Goal: Task Accomplishment & Management: Complete application form

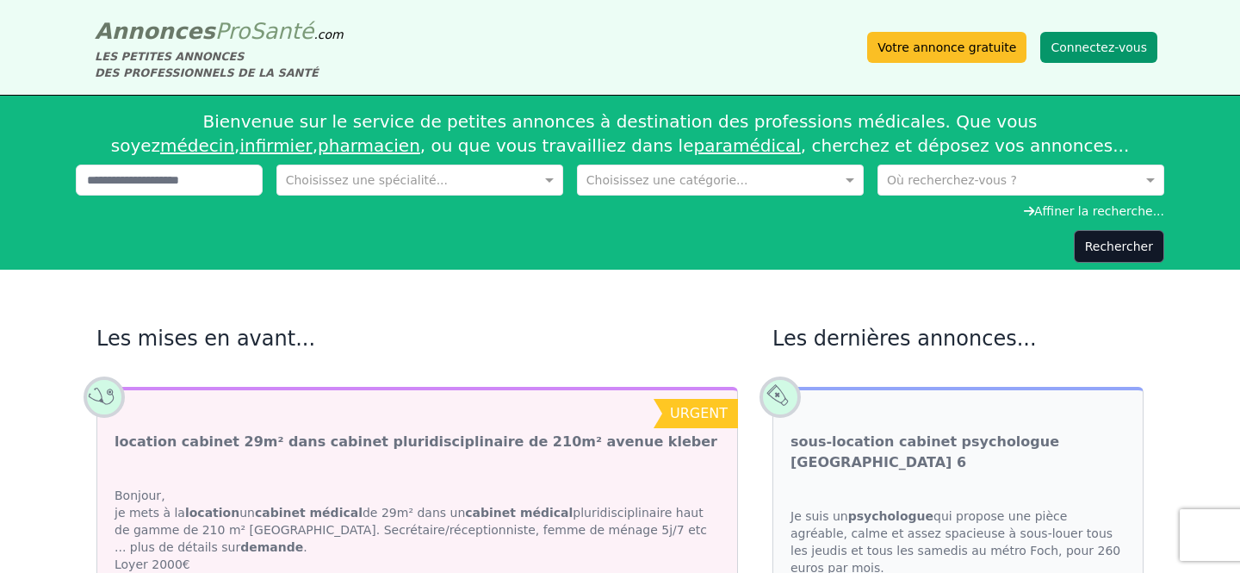
click at [1084, 56] on button "Connectez-vous" at bounding box center [1098, 47] width 117 height 31
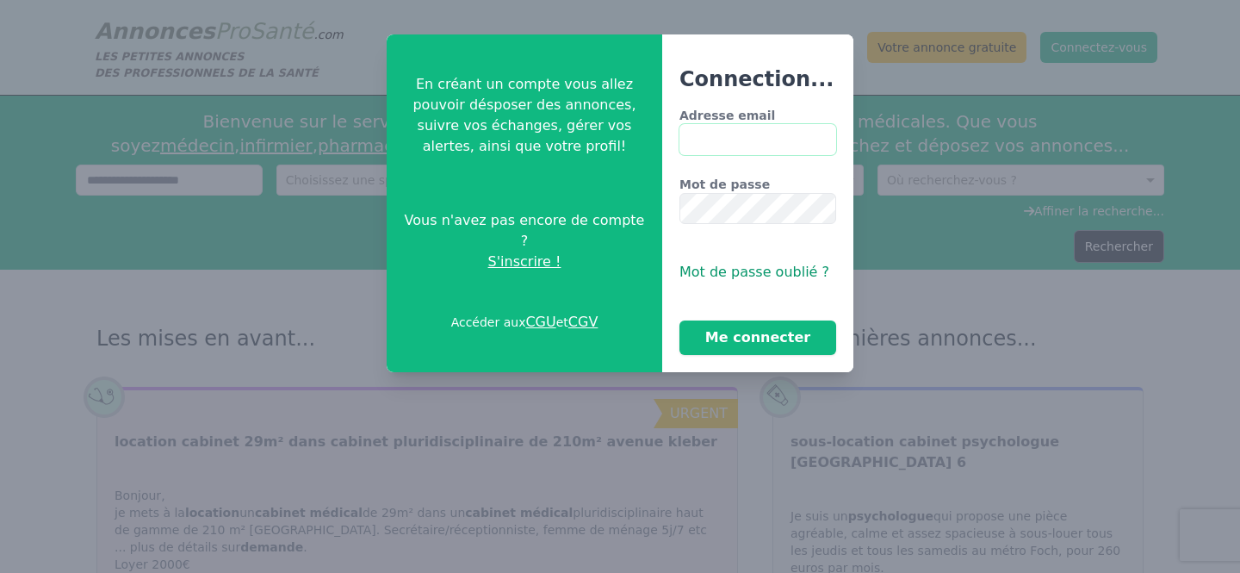
type input "**********"
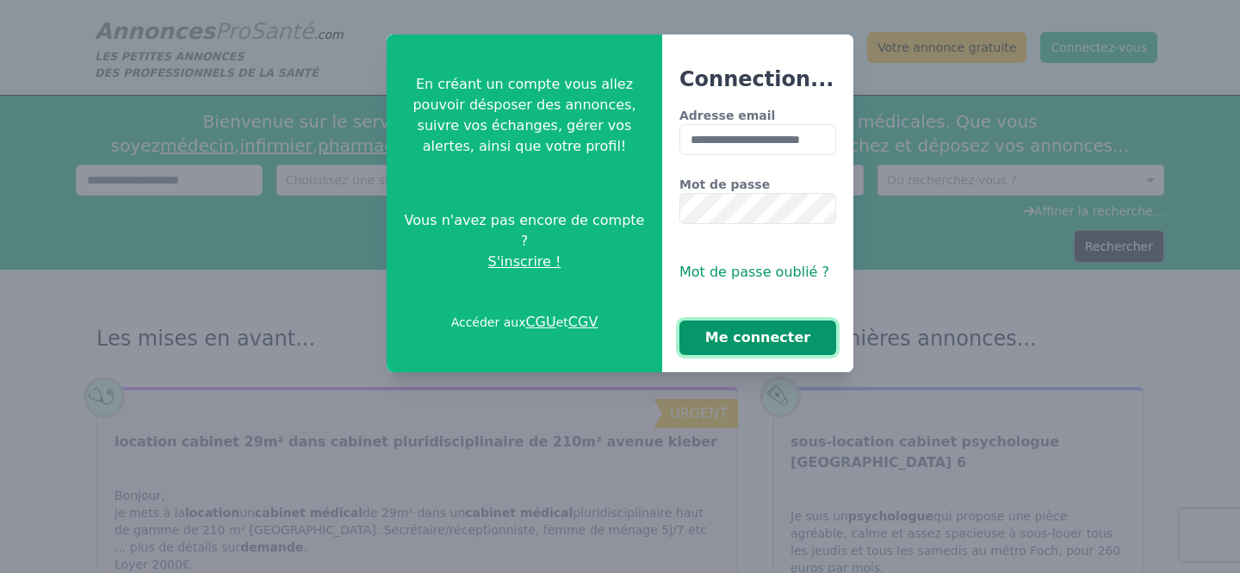
click at [761, 344] on button "Me connecter" at bounding box center [757, 337] width 157 height 34
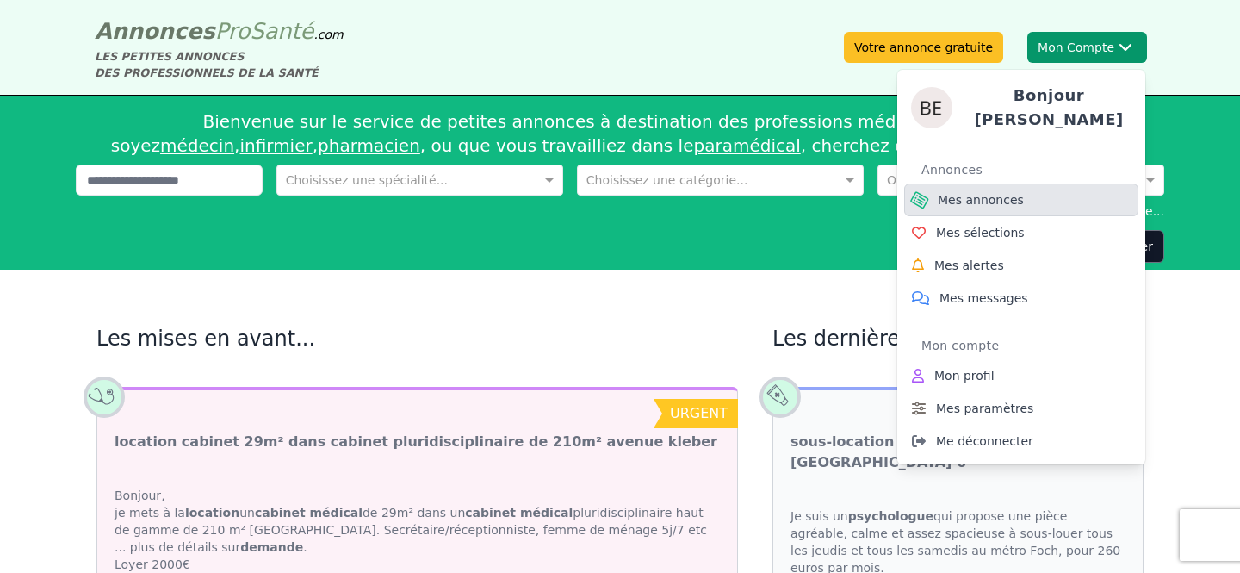
click at [995, 193] on span "Mes annonces" at bounding box center [981, 199] width 86 height 17
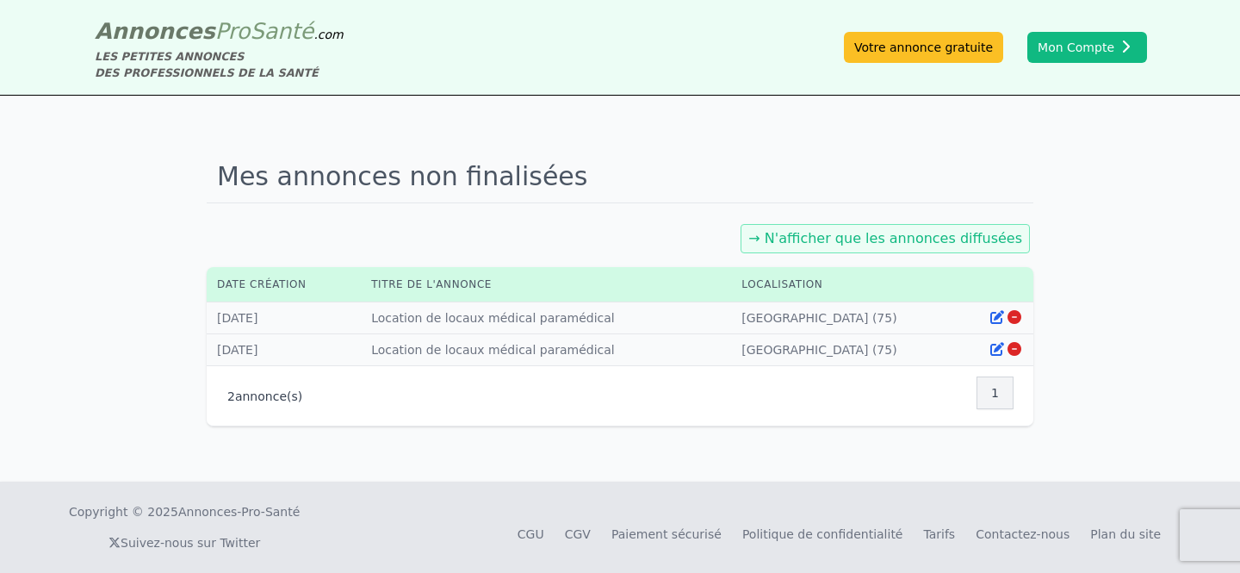
click at [849, 240] on link "→ N'afficher que les annonces diffusées" at bounding box center [885, 238] width 274 height 16
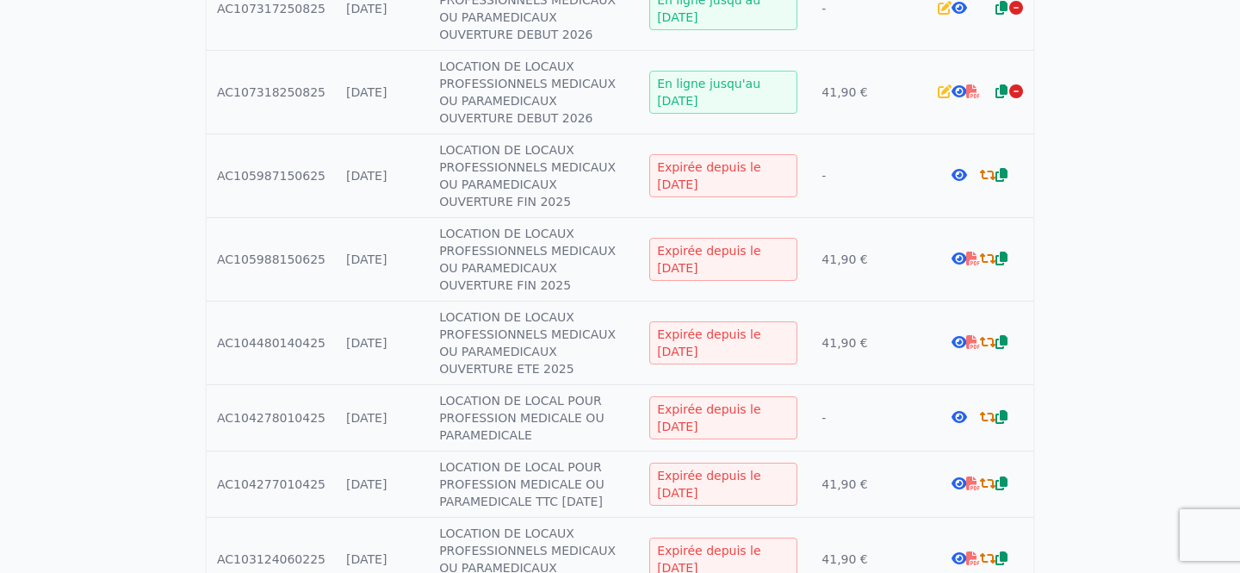
scroll to position [358, 0]
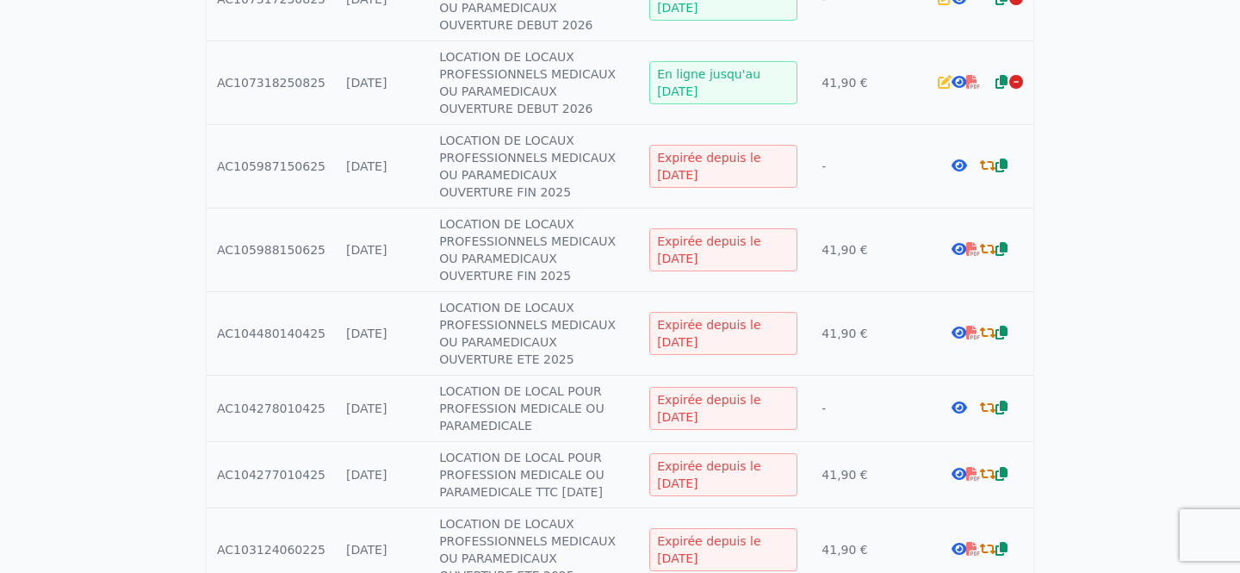
click at [956, 408] on icon at bounding box center [958, 407] width 15 height 14
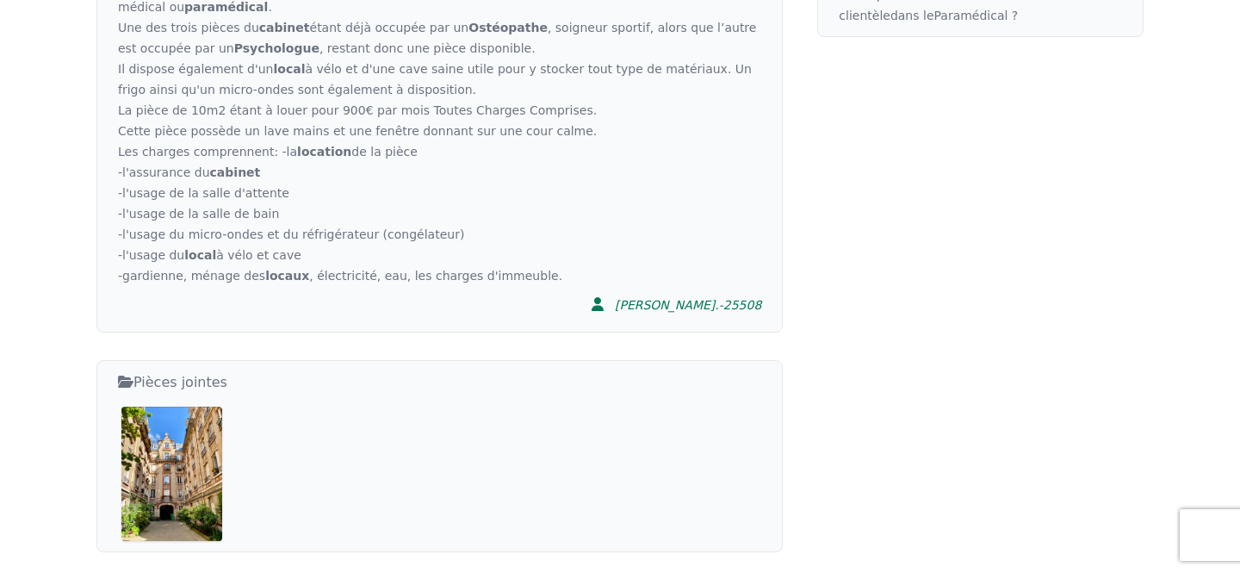
scroll to position [996, 0]
click at [148, 426] on img at bounding box center [171, 474] width 101 height 133
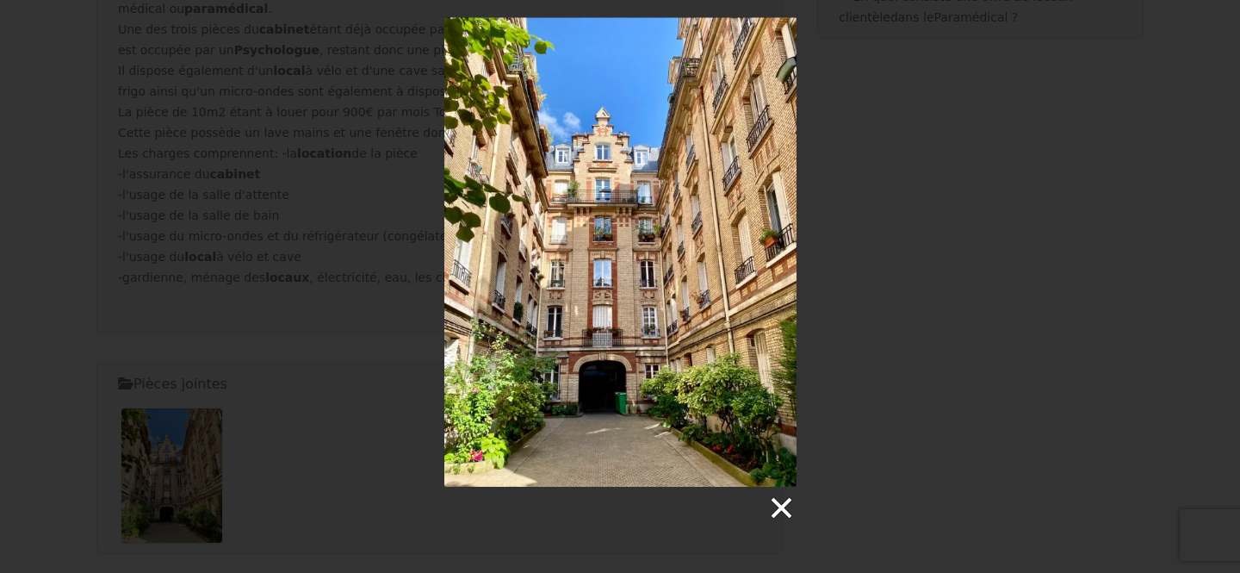
click at [775, 503] on link at bounding box center [780, 508] width 26 height 26
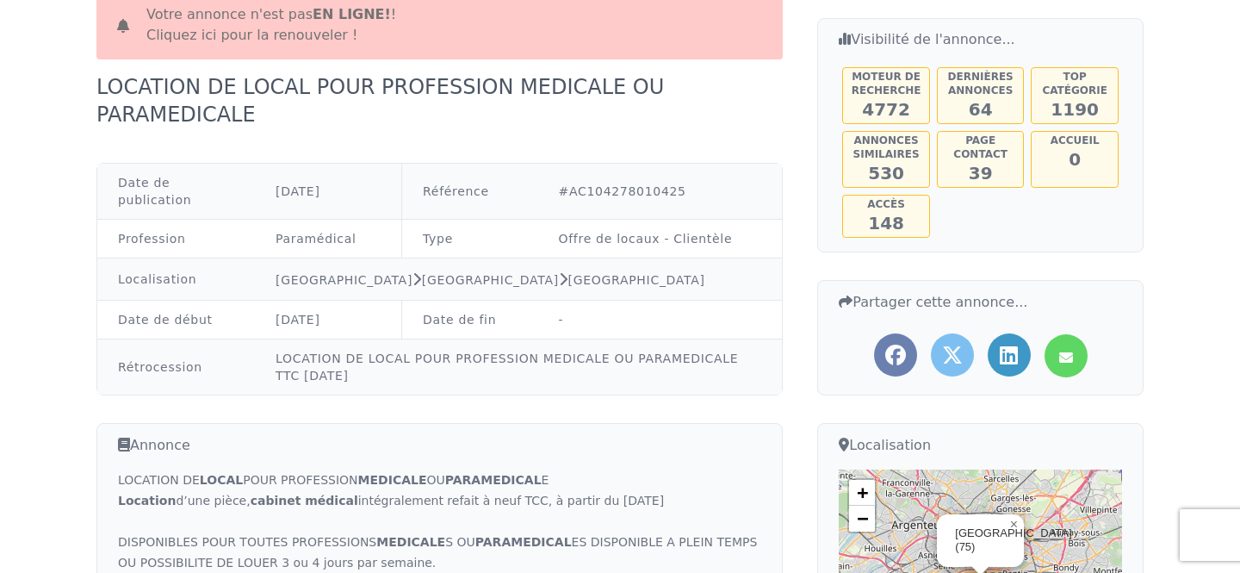
scroll to position [0, 0]
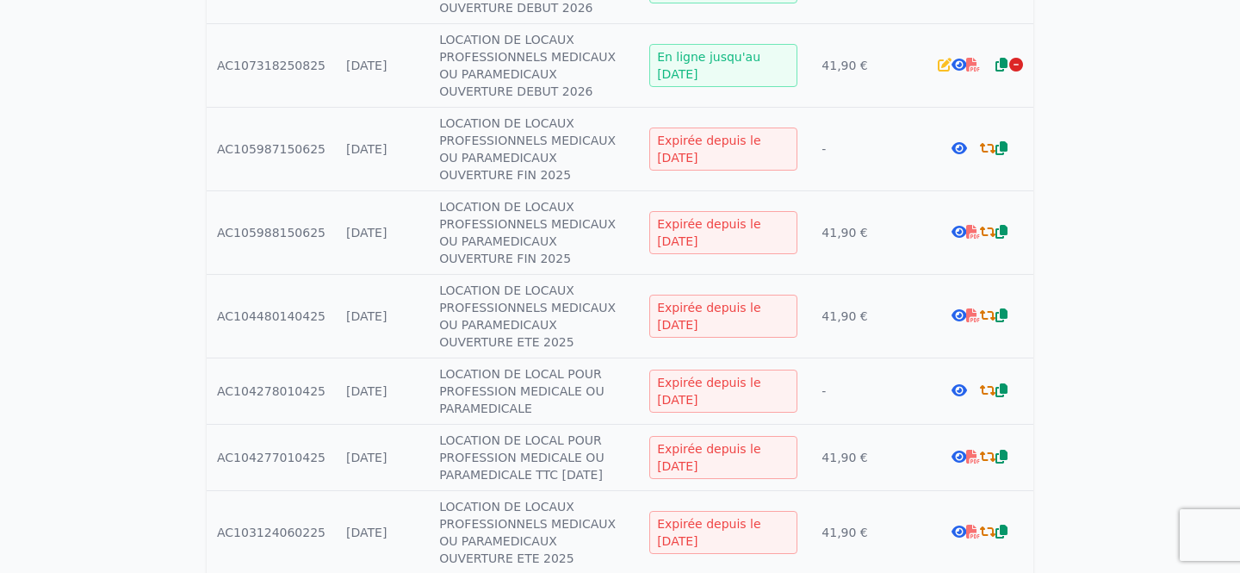
scroll to position [387, 0]
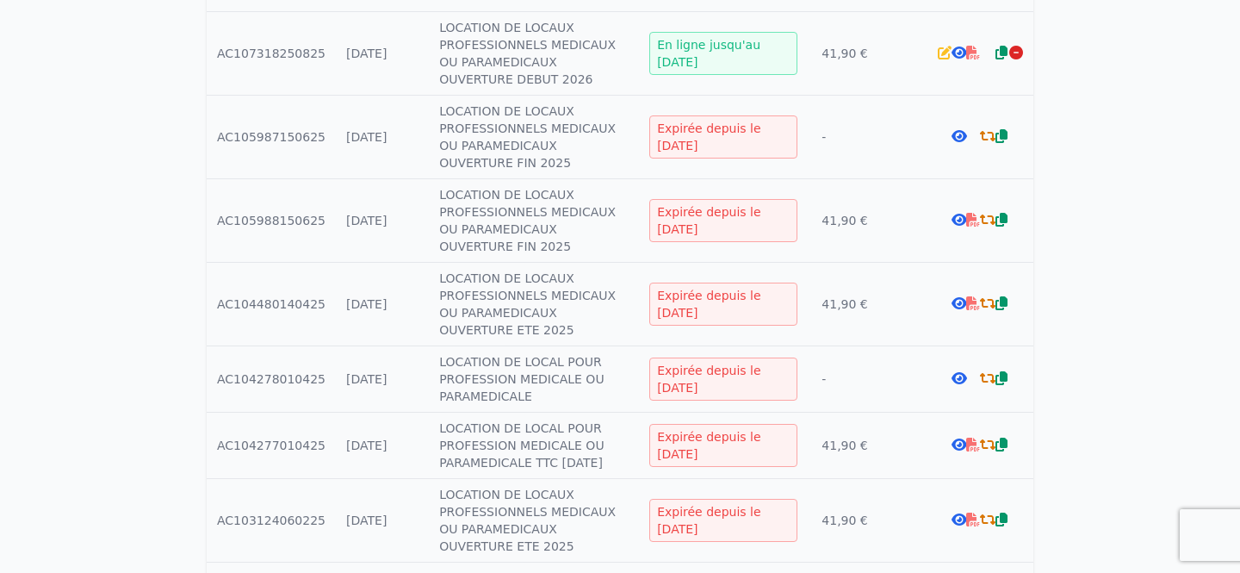
click at [987, 380] on icon at bounding box center [987, 378] width 15 height 14
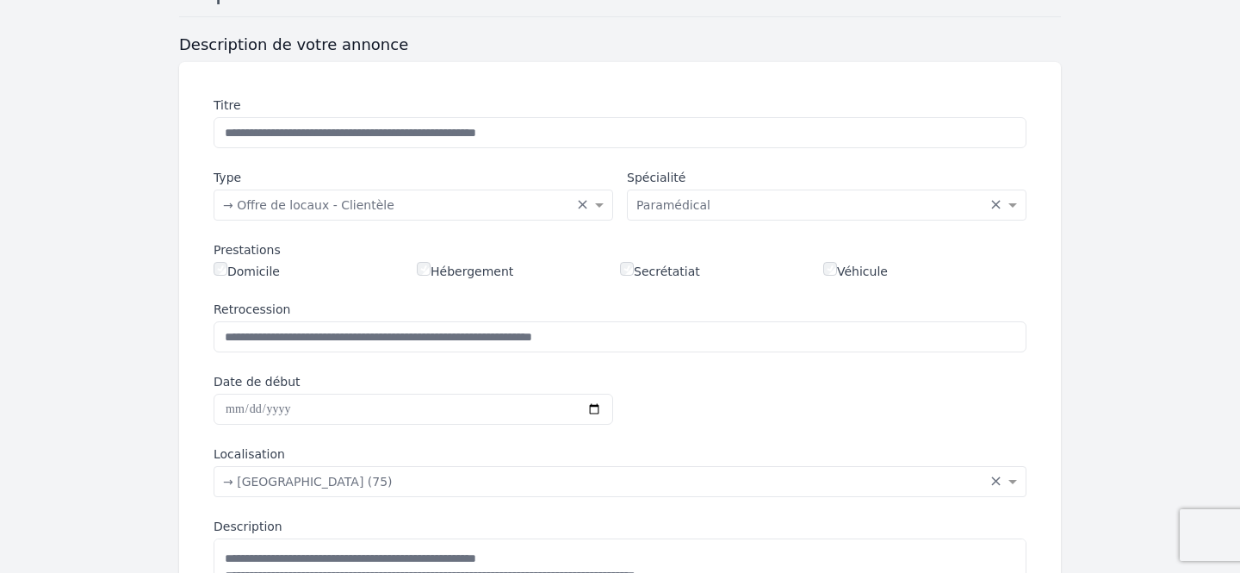
scroll to position [171, 0]
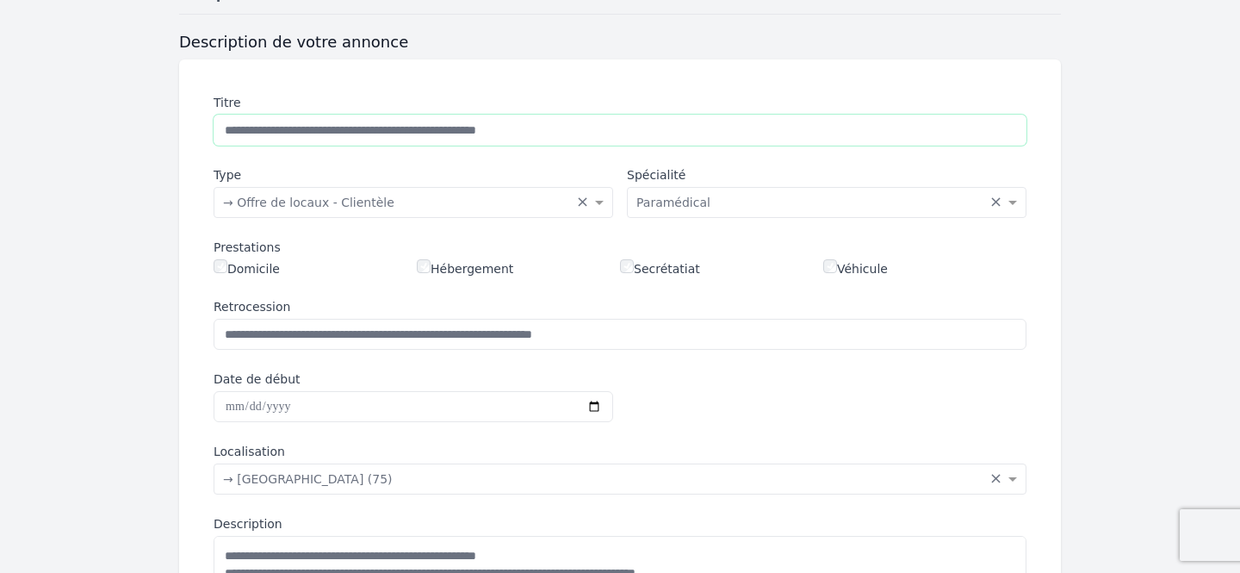
click at [674, 132] on input "**********" at bounding box center [620, 130] width 813 height 31
click at [641, 132] on input "**********" at bounding box center [620, 130] width 813 height 31
click at [927, 138] on input "**********" at bounding box center [620, 130] width 813 height 31
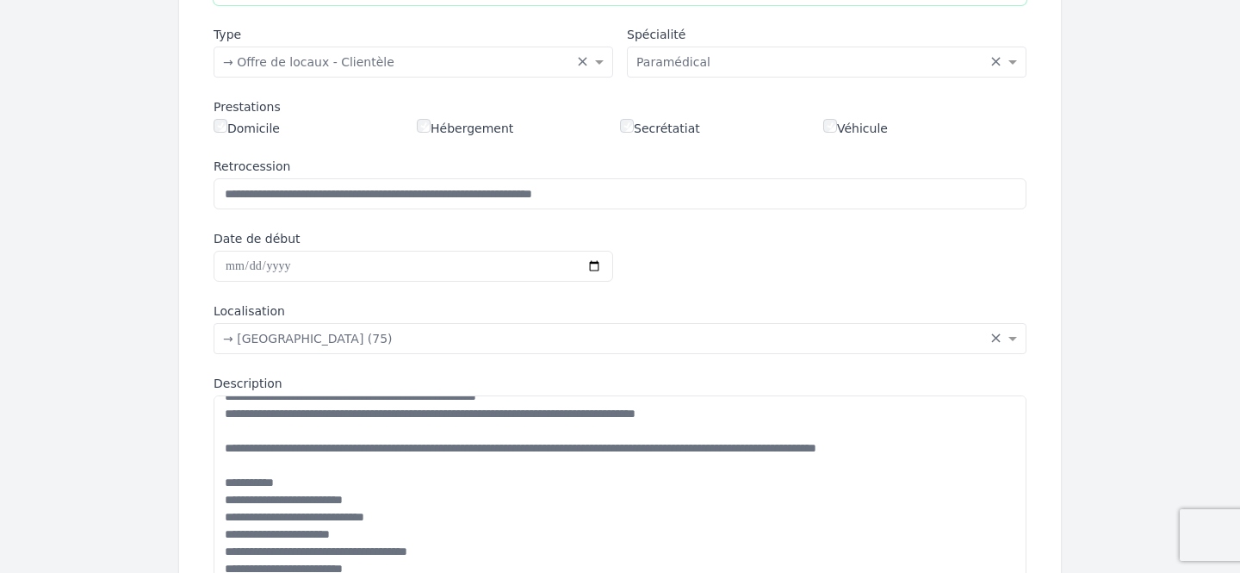
scroll to position [28, 0]
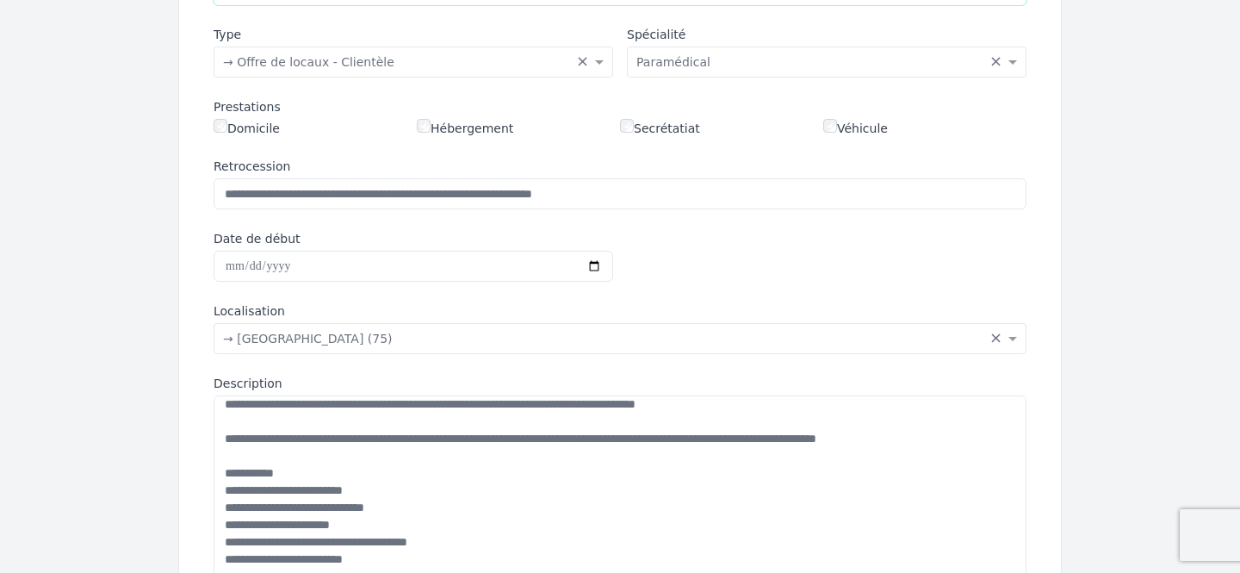
type input "**********"
drag, startPoint x: 766, startPoint y: 449, endPoint x: 829, endPoint y: 438, distance: 63.8
click at [829, 438] on textarea "Description" at bounding box center [620, 492] width 813 height 195
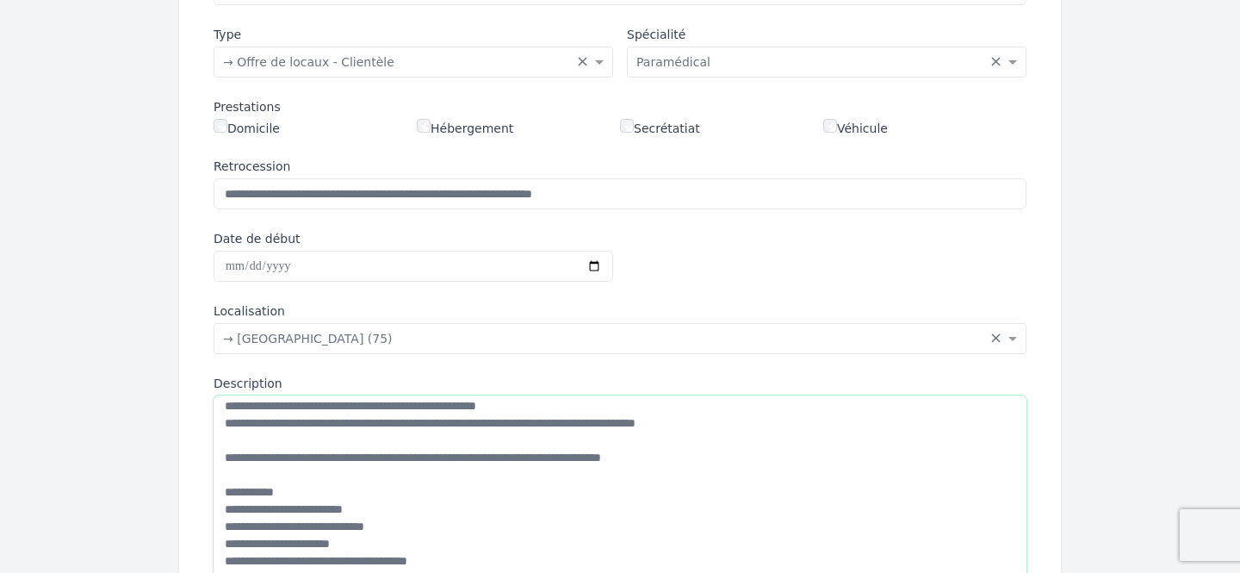
scroll to position [0, 0]
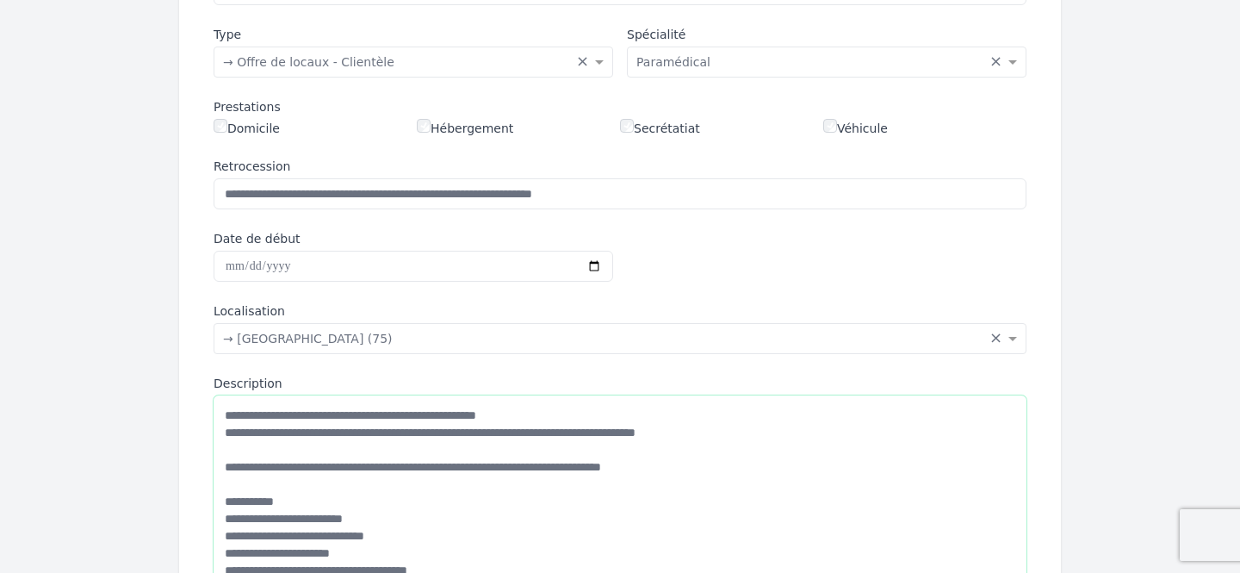
drag, startPoint x: 766, startPoint y: 434, endPoint x: 682, endPoint y: 425, distance: 84.8
click at [682, 425] on textarea "Description" at bounding box center [620, 492] width 813 height 195
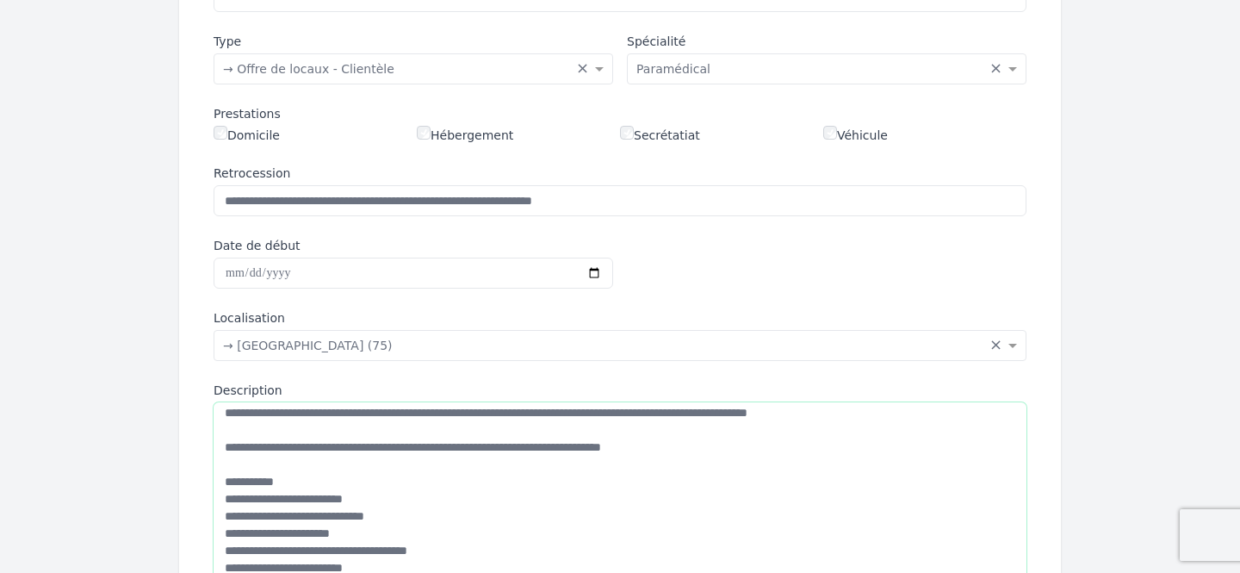
scroll to position [314, 0]
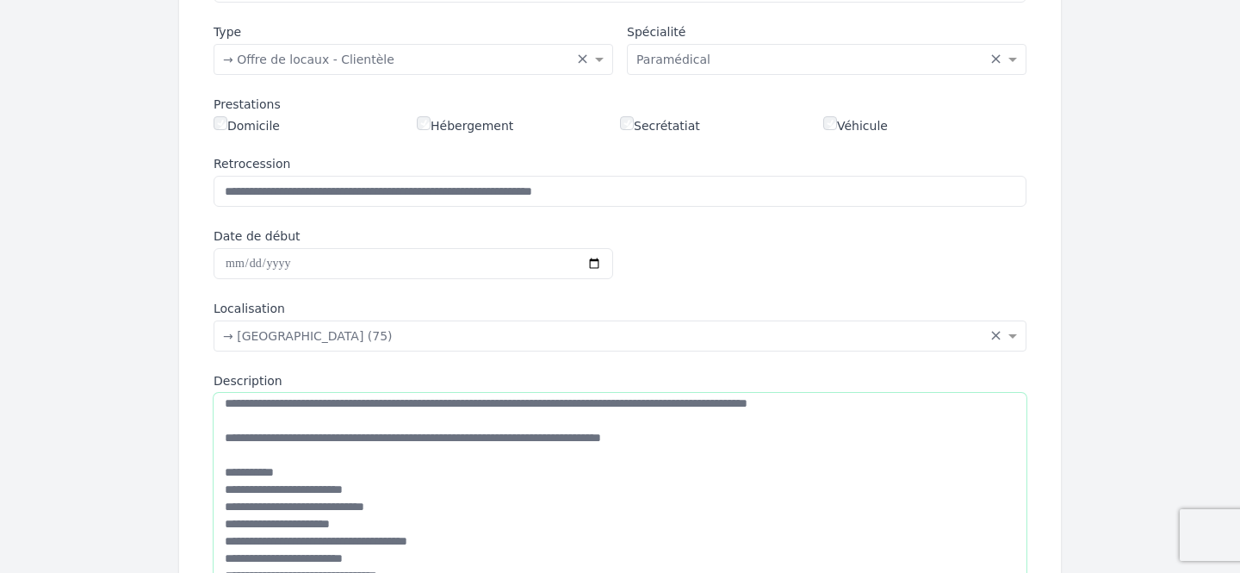
click at [589, 402] on textarea "Description" at bounding box center [620, 490] width 813 height 195
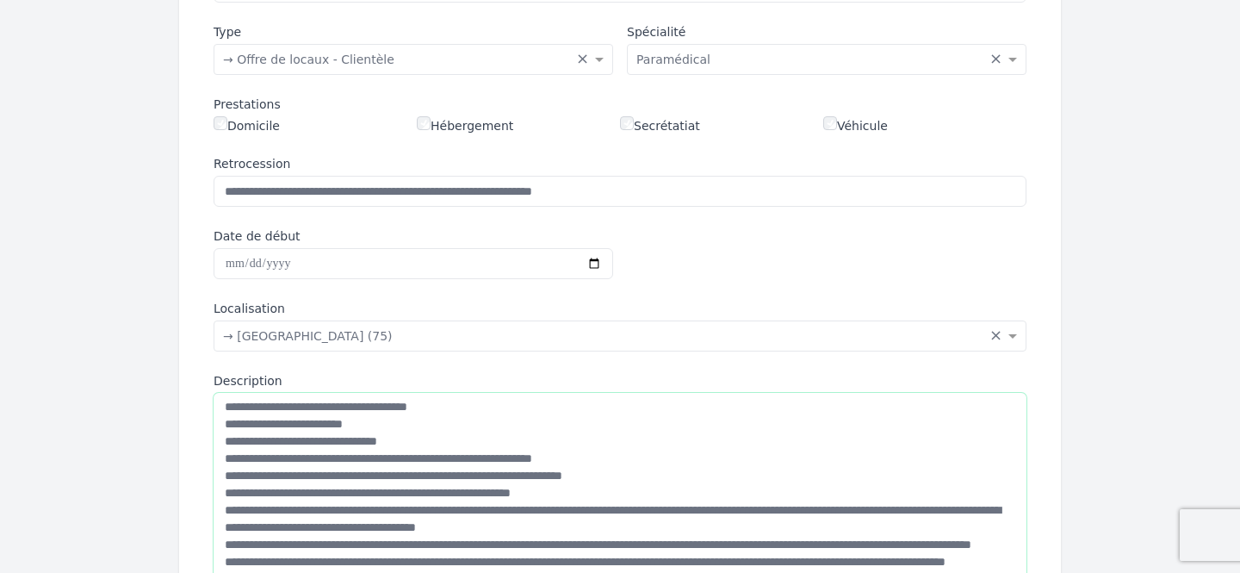
scroll to position [164, 0]
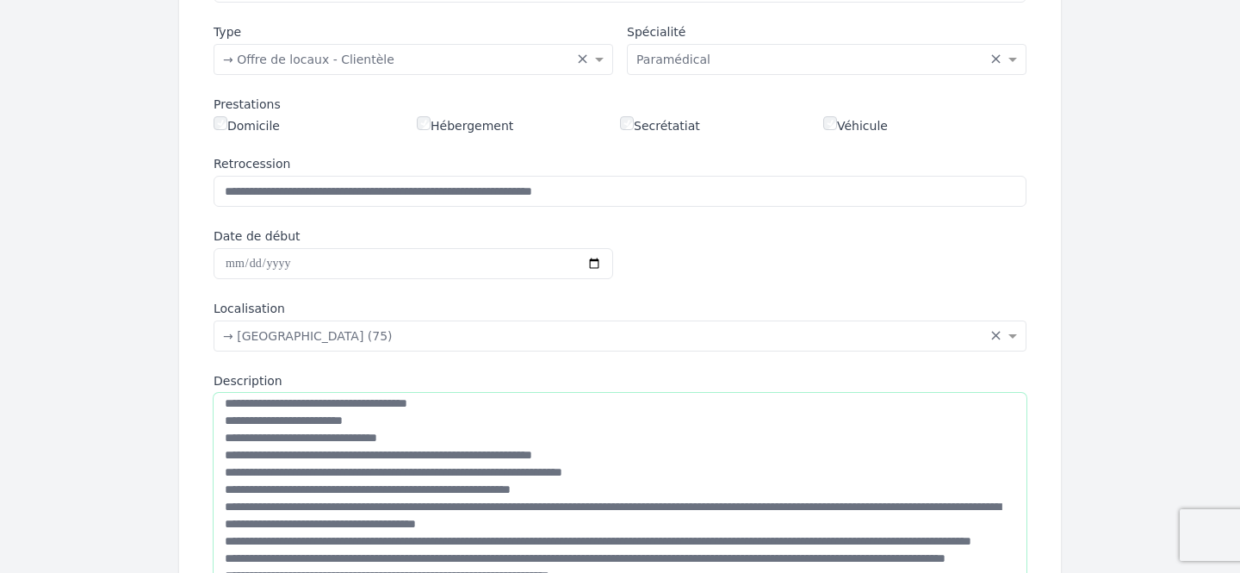
drag, startPoint x: 586, startPoint y: 490, endPoint x: 196, endPoint y: 486, distance: 390.1
click at [196, 486] on div "**********" at bounding box center [620, 446] width 854 height 1032
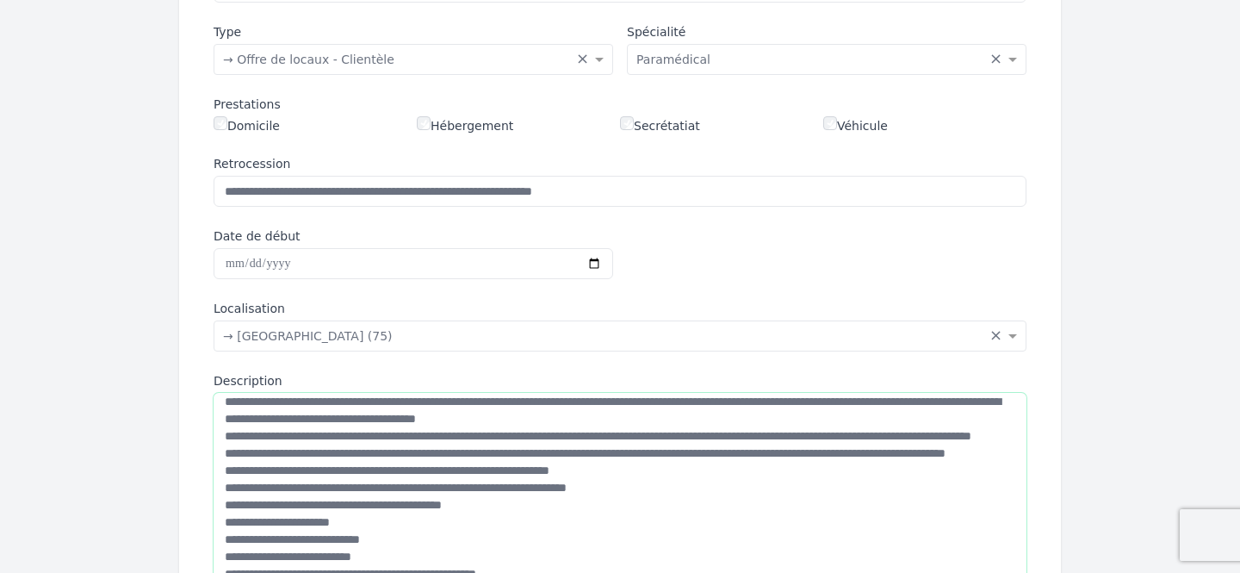
scroll to position [270, 0]
click at [548, 470] on textarea "Description" at bounding box center [620, 490] width 813 height 195
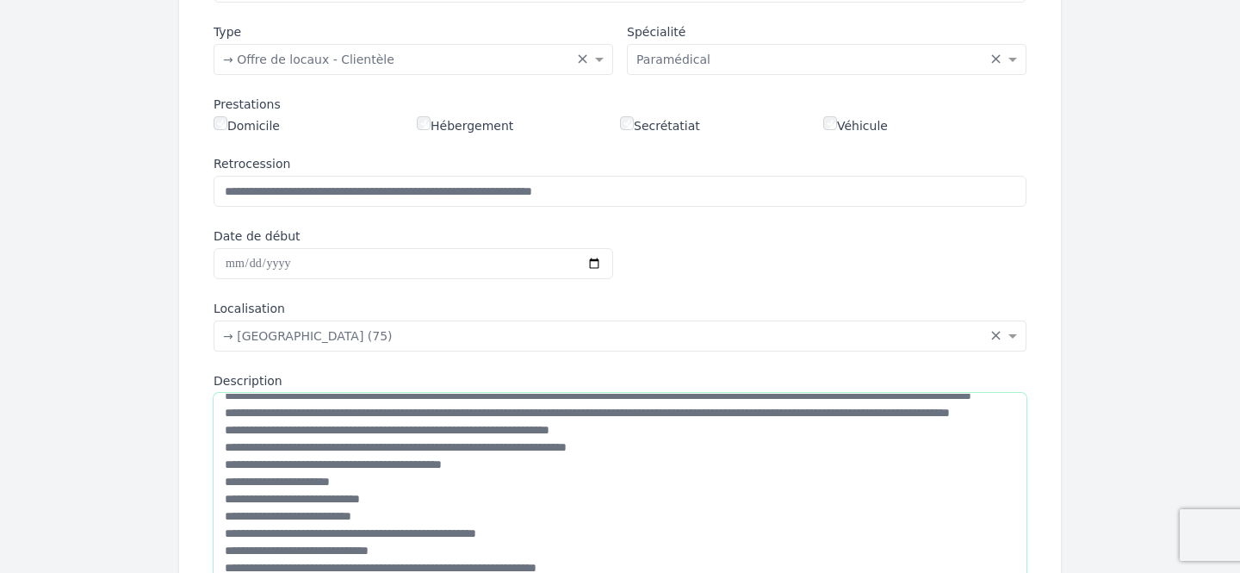
scroll to position [344, 0]
click at [376, 467] on textarea "Description" at bounding box center [620, 490] width 813 height 195
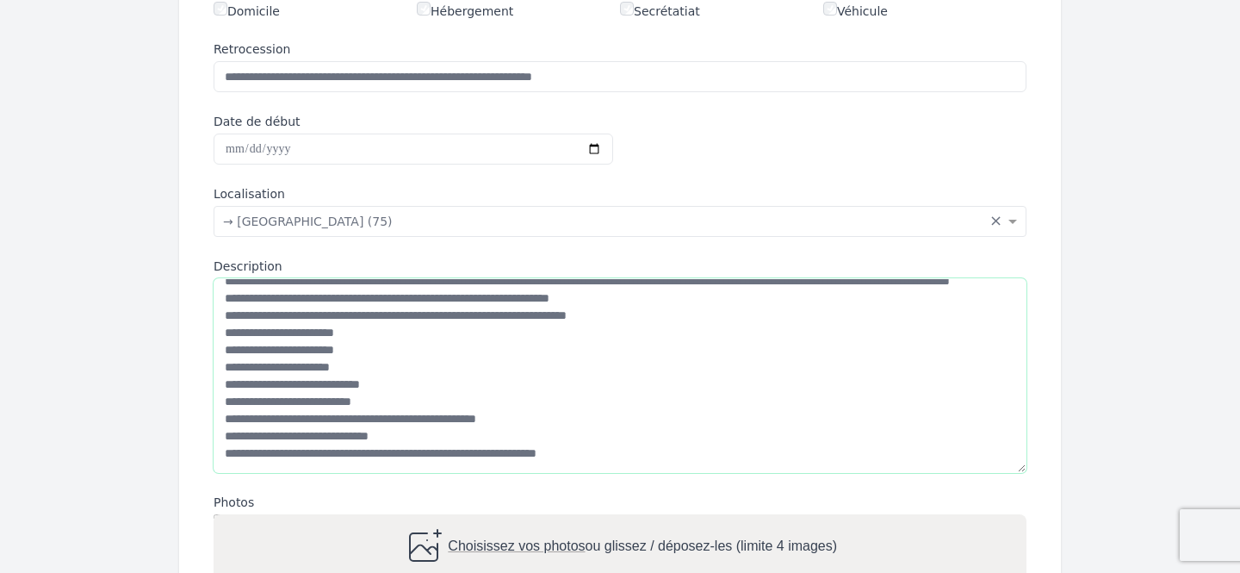
scroll to position [434, 0]
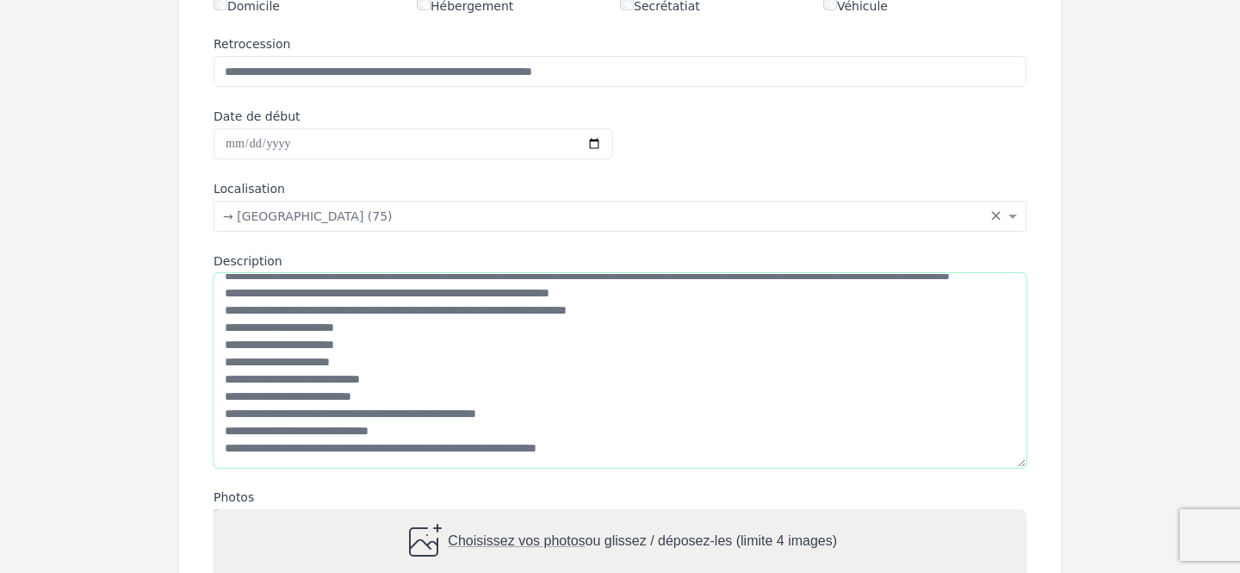
click at [654, 449] on textarea "Description" at bounding box center [620, 370] width 813 height 195
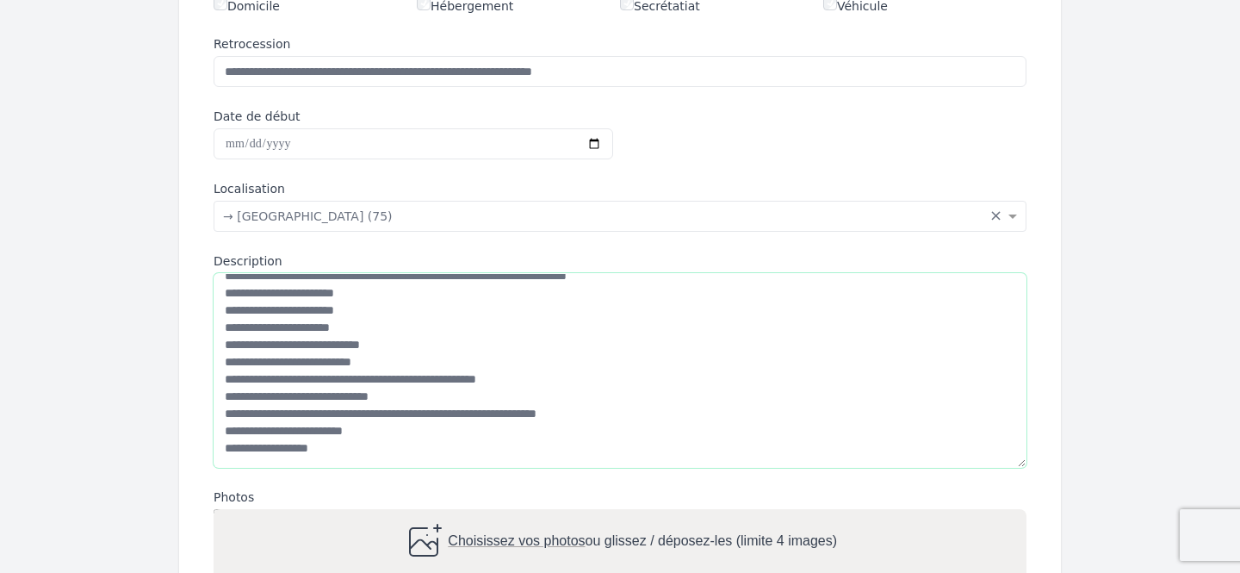
scroll to position [0, 0]
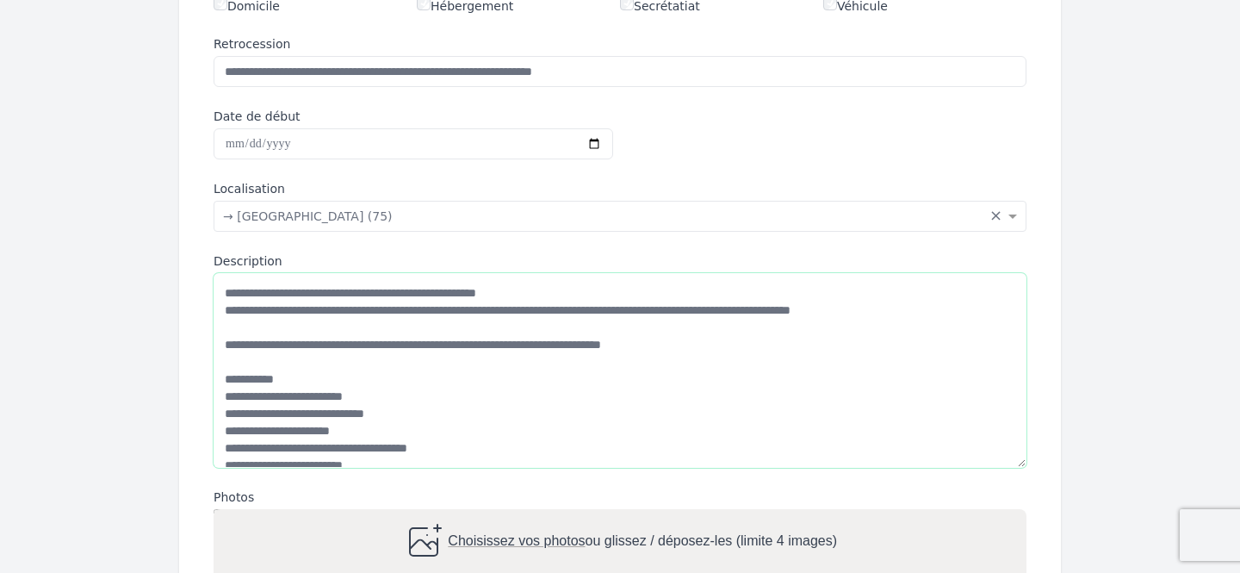
type textarea "**********"
click at [231, 147] on input "Date de début" at bounding box center [414, 143] width 400 height 31
type input "**********"
click at [568, 207] on input "text" at bounding box center [602, 214] width 759 height 17
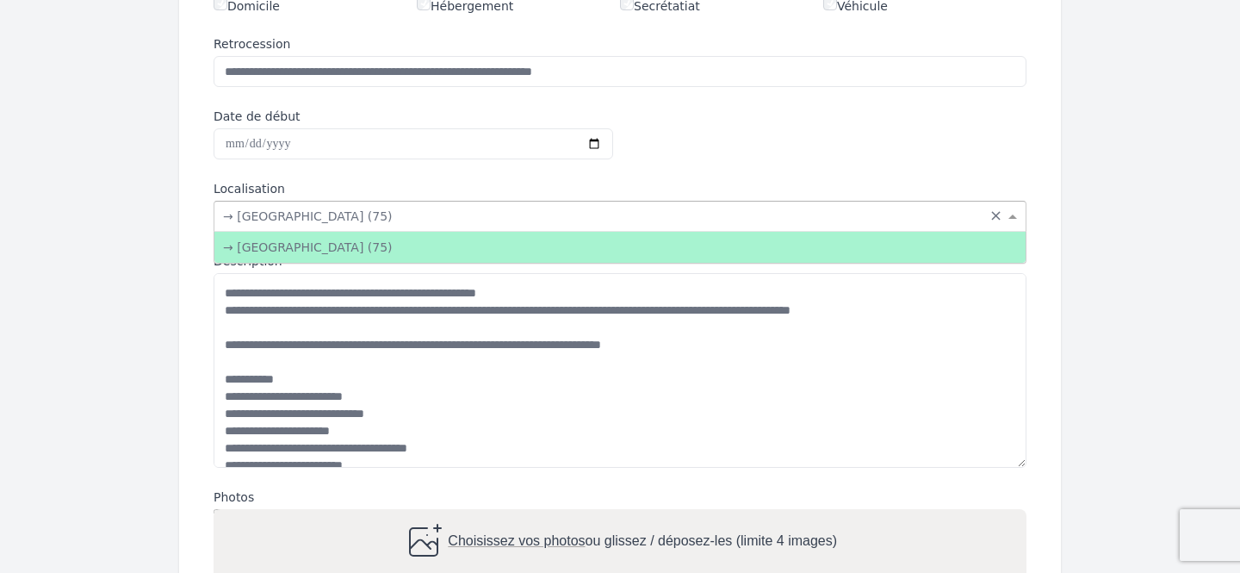
click at [616, 190] on label "Localisation" at bounding box center [620, 188] width 813 height 17
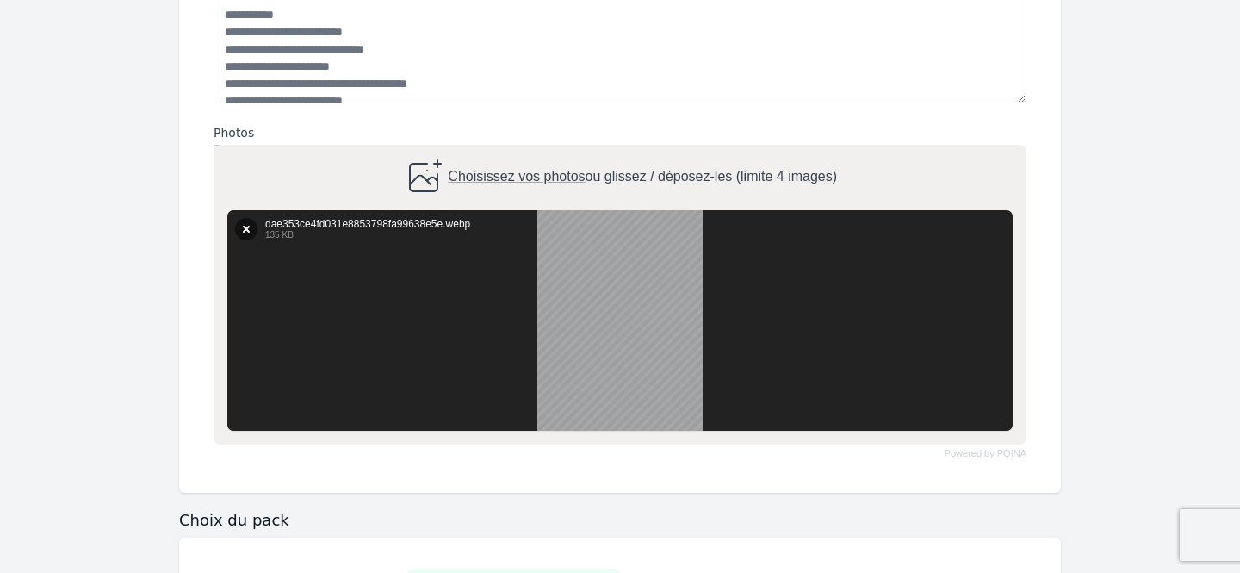
scroll to position [797, 0]
click at [561, 173] on span "Choisissez vos photos" at bounding box center [516, 177] width 137 height 15
click at [561, 151] on input "Choisissez vos photos ou glissez / déposez-les (limite 4 images)" at bounding box center [620, 148] width 813 height 5
type input "**********"
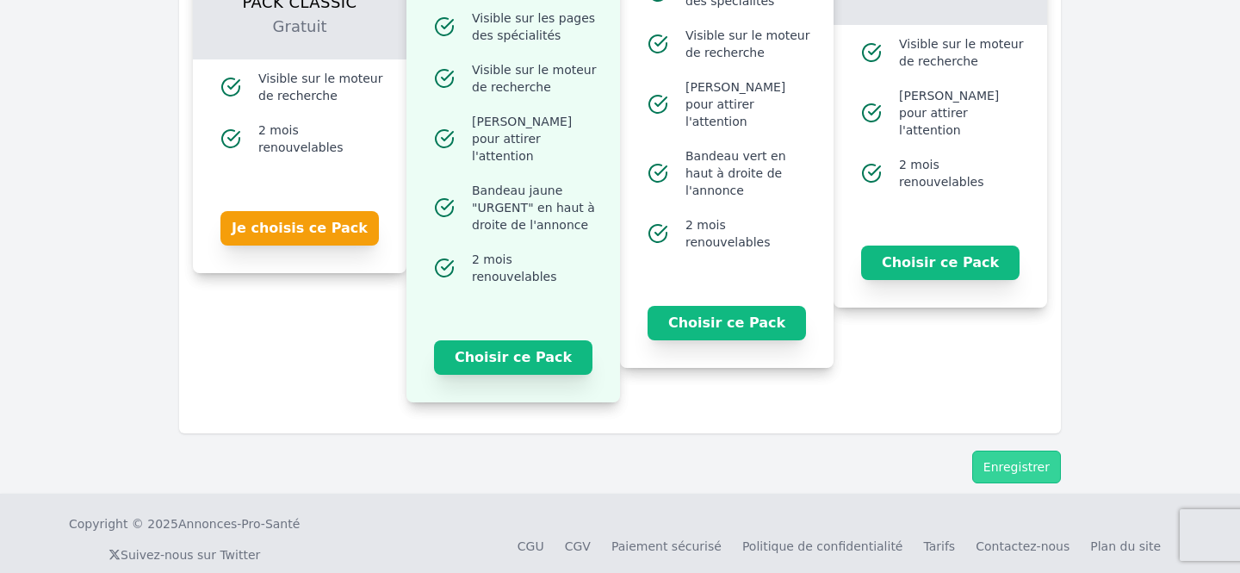
scroll to position [2160, 0]
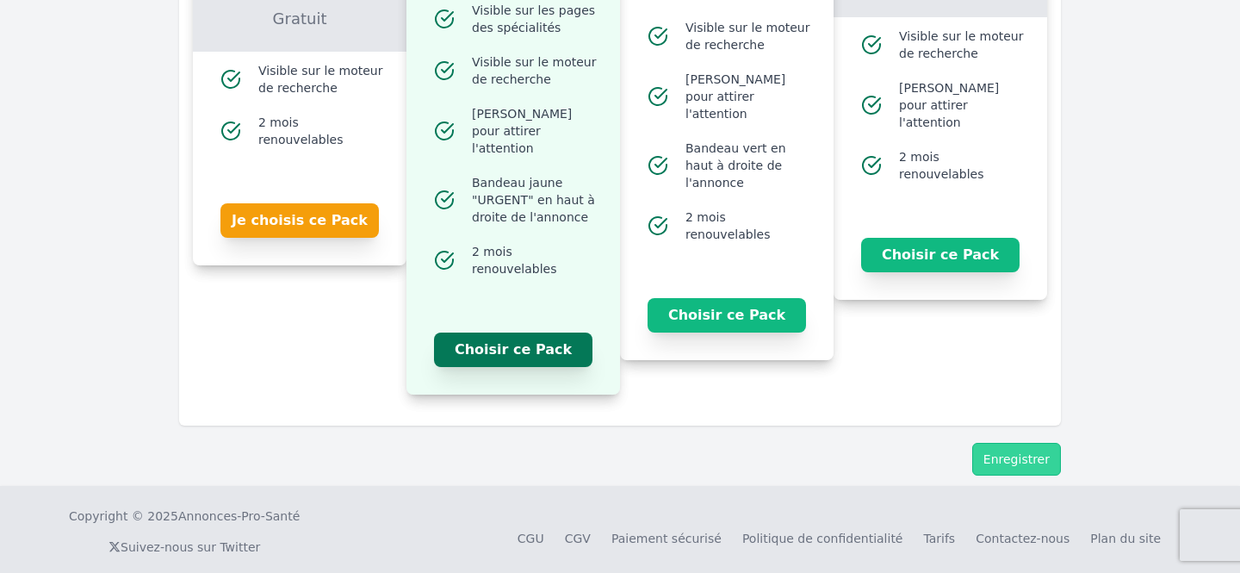
click at [520, 332] on button "Choisir ce Pack" at bounding box center [513, 349] width 158 height 34
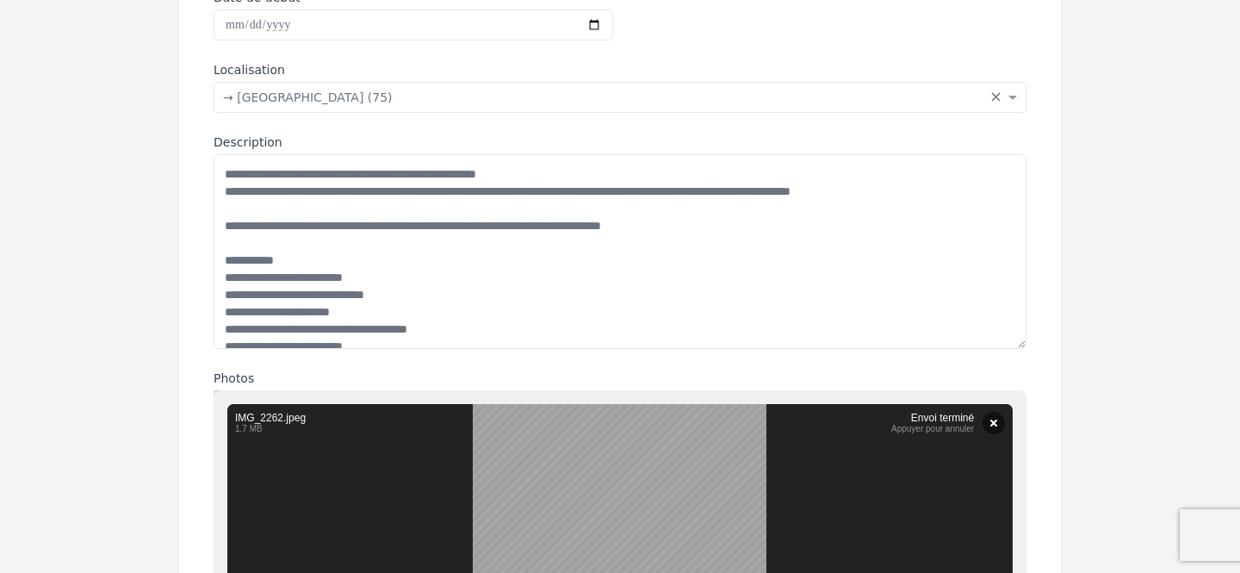
scroll to position [468, 0]
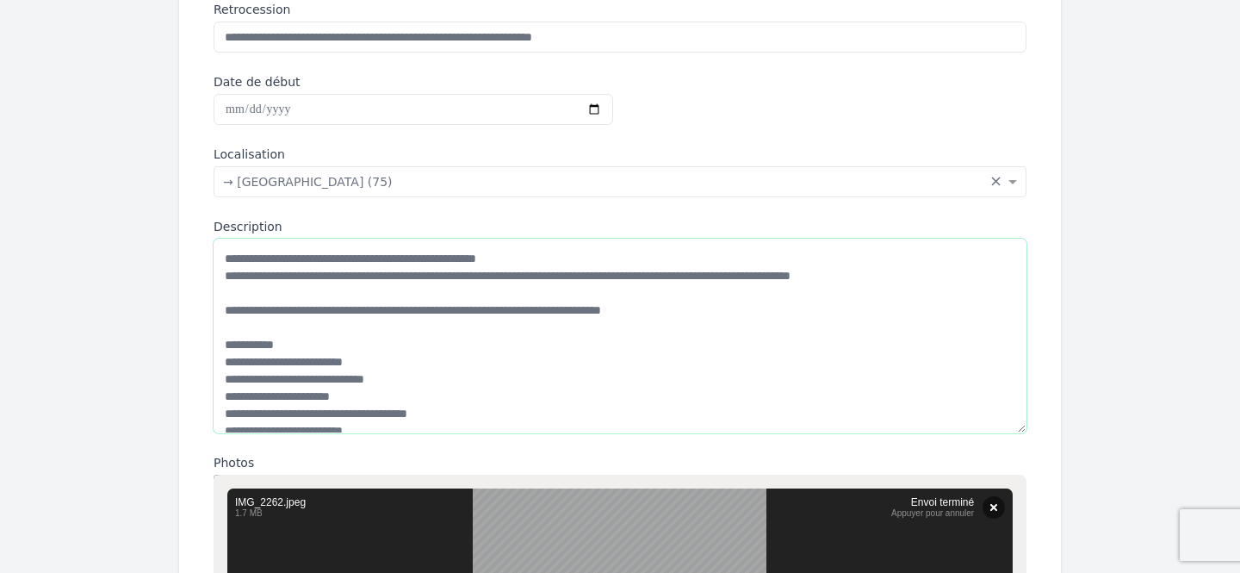
click at [434, 300] on textarea "Description" at bounding box center [620, 336] width 813 height 195
click at [449, 324] on textarea "Description" at bounding box center [620, 336] width 813 height 195
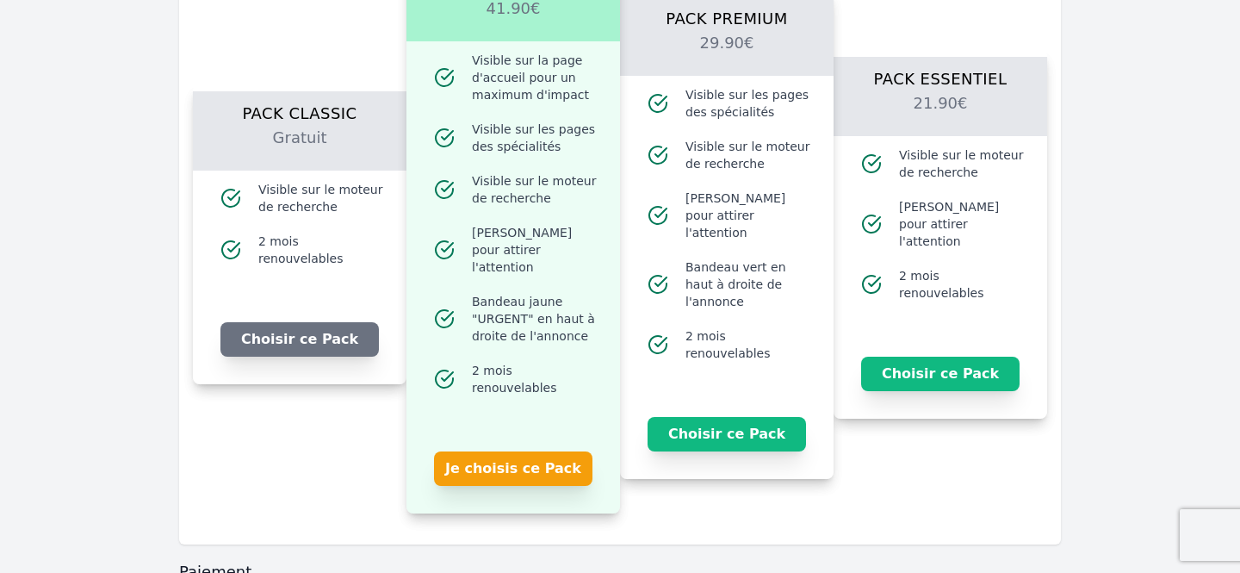
scroll to position [2277, 0]
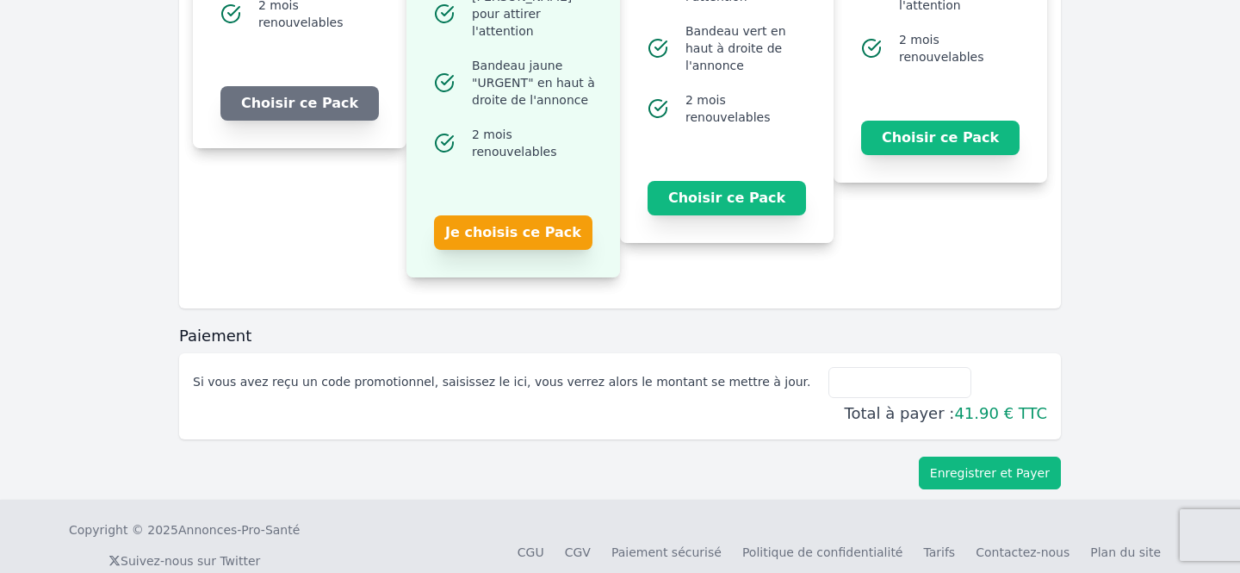
click at [940, 461] on button "Enregistrer et Payer" at bounding box center [990, 472] width 142 height 33
click at [996, 456] on button "Enregistrer et Payer" at bounding box center [990, 472] width 142 height 33
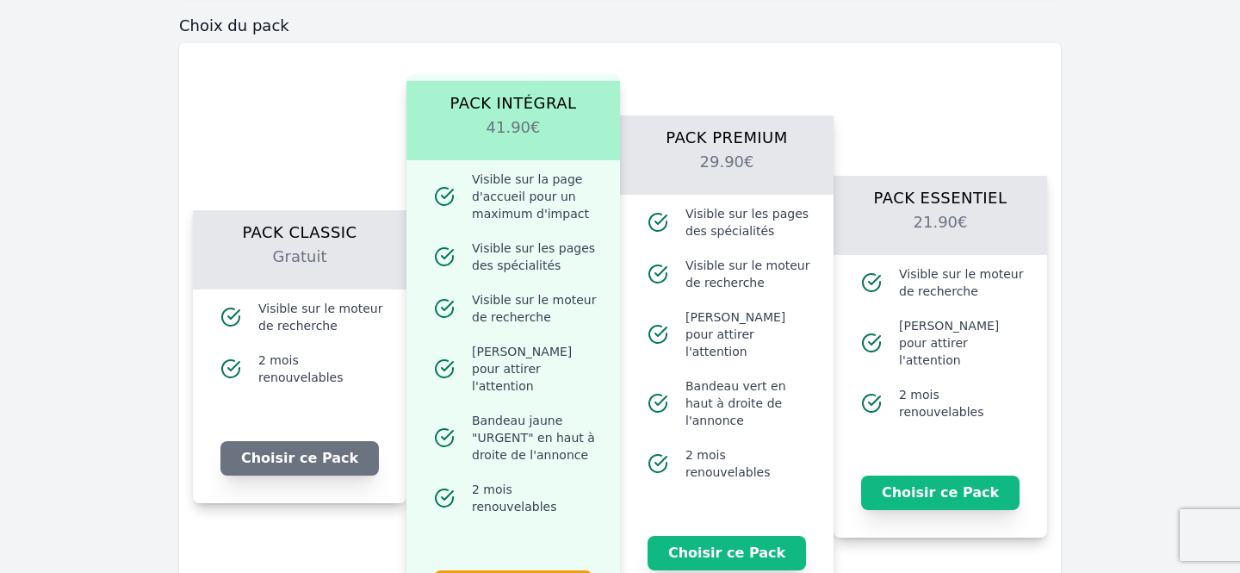
scroll to position [2018, 0]
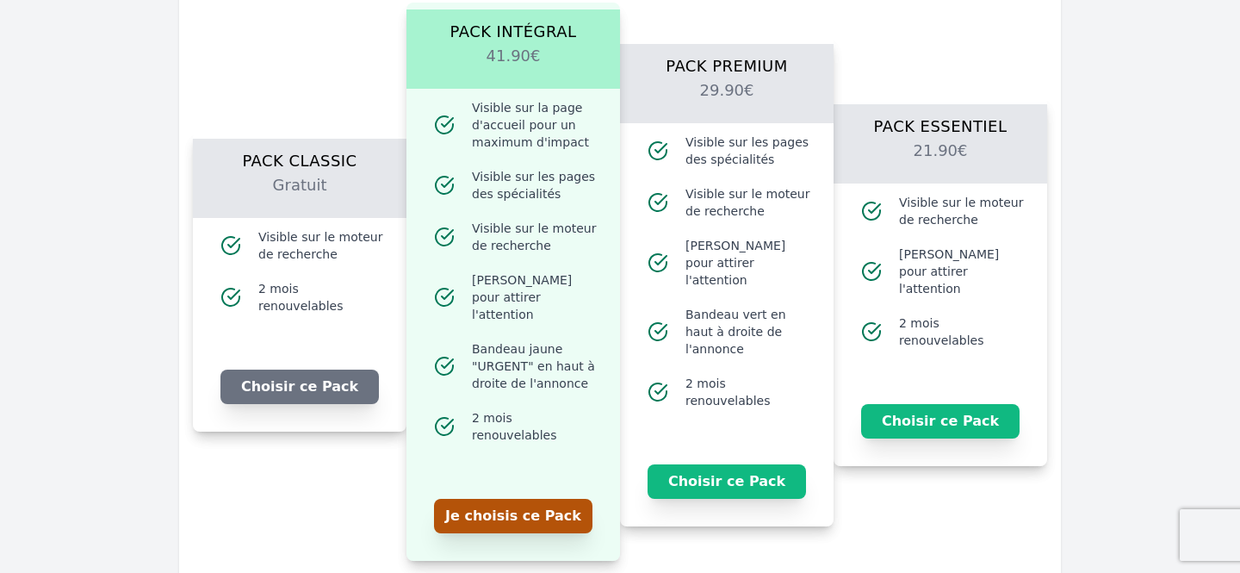
click at [505, 514] on button "Je choisis ce Pack" at bounding box center [513, 516] width 158 height 34
click at [508, 499] on button "Je choisis ce Pack" at bounding box center [513, 516] width 158 height 34
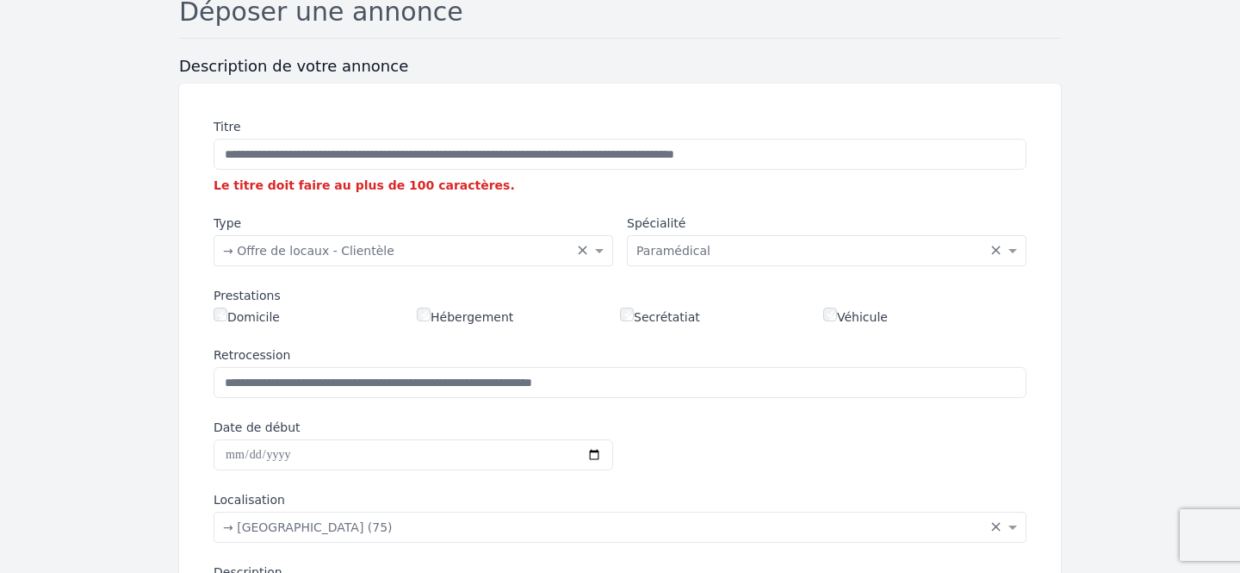
scroll to position [128, 0]
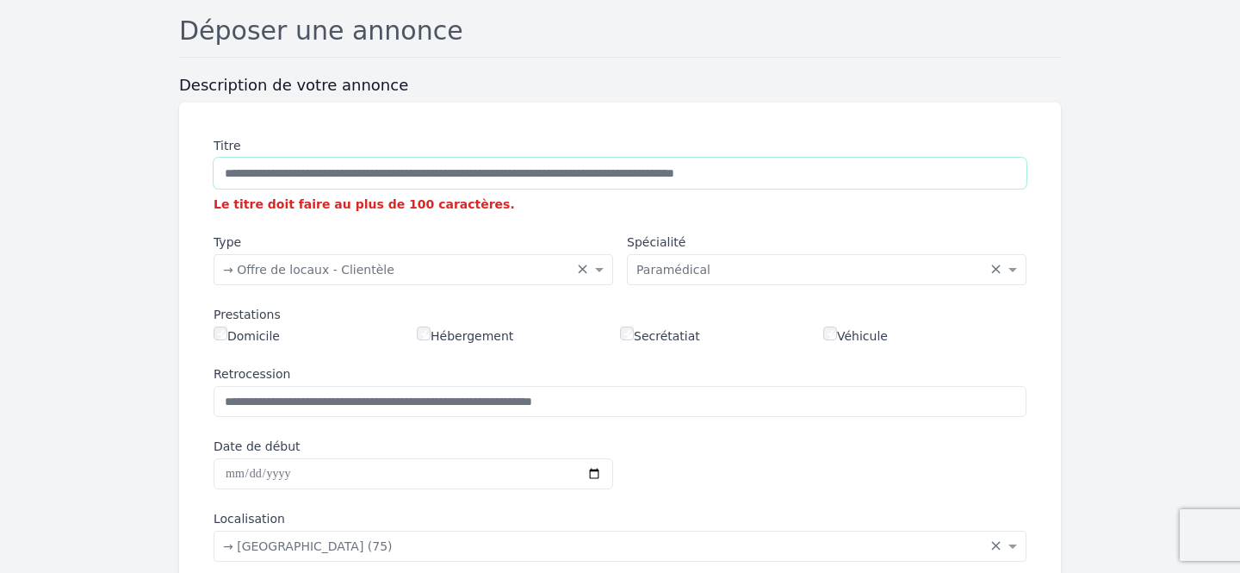
drag, startPoint x: 962, startPoint y: 170, endPoint x: 776, endPoint y: 170, distance: 186.0
click at [777, 170] on input "**********" at bounding box center [620, 173] width 813 height 31
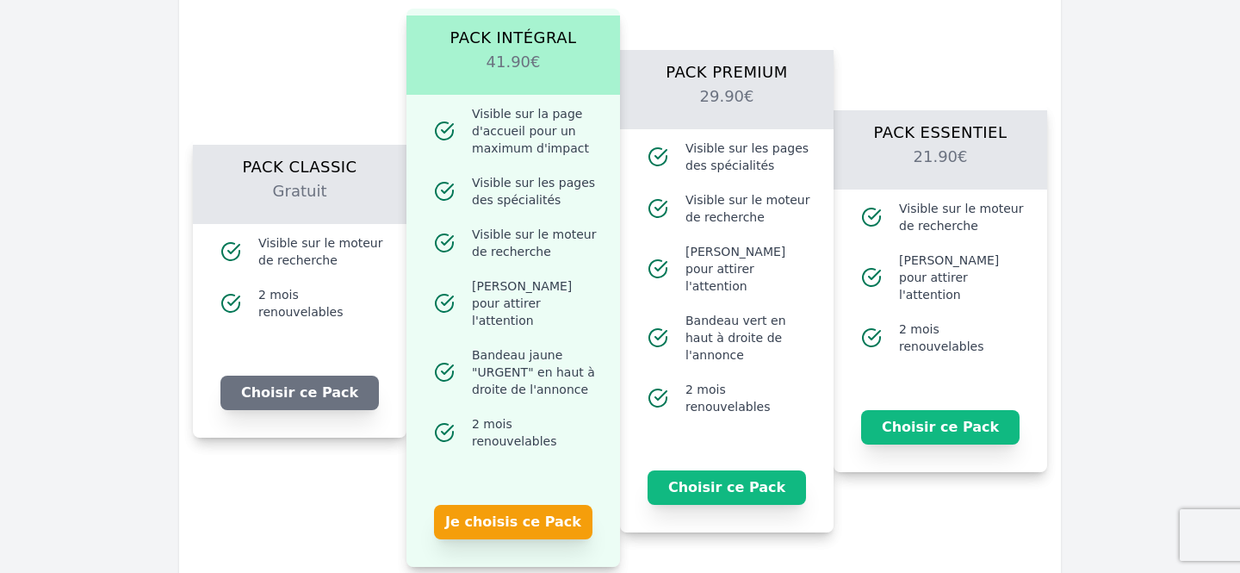
scroll to position [1989, 0]
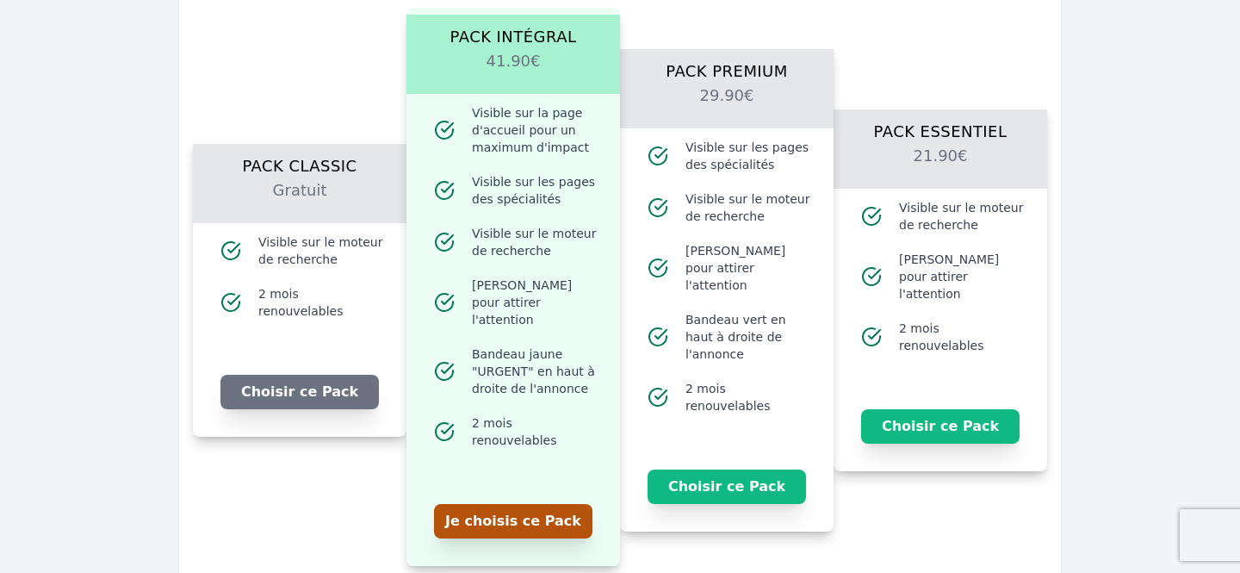
type input "**********"
click at [515, 504] on button "Je choisis ce Pack" at bounding box center [513, 521] width 158 height 34
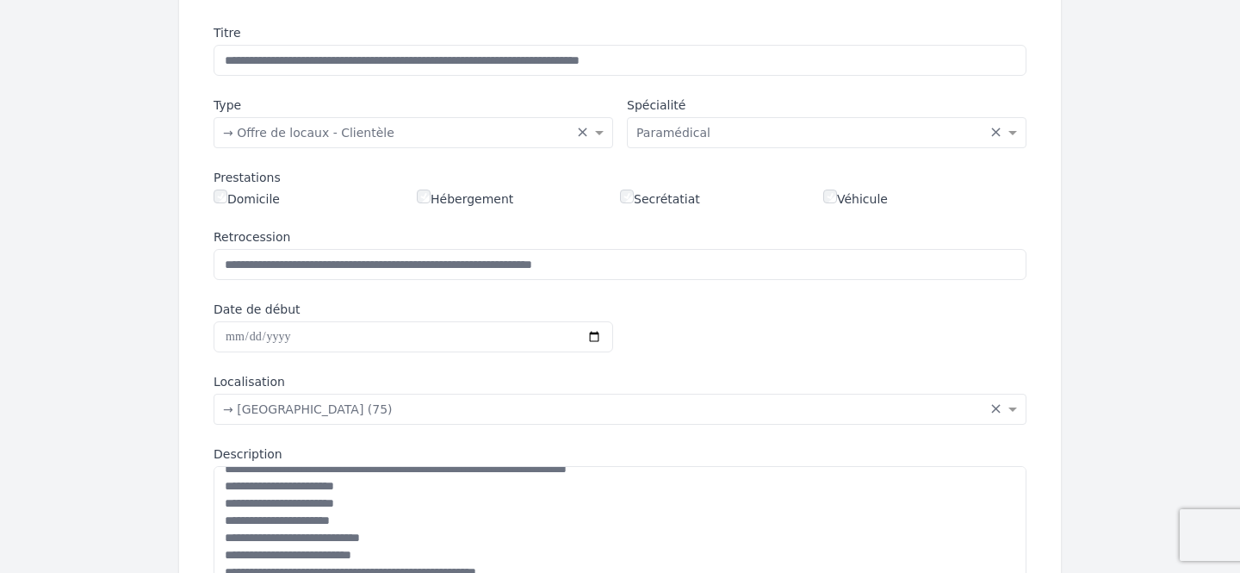
scroll to position [0, 0]
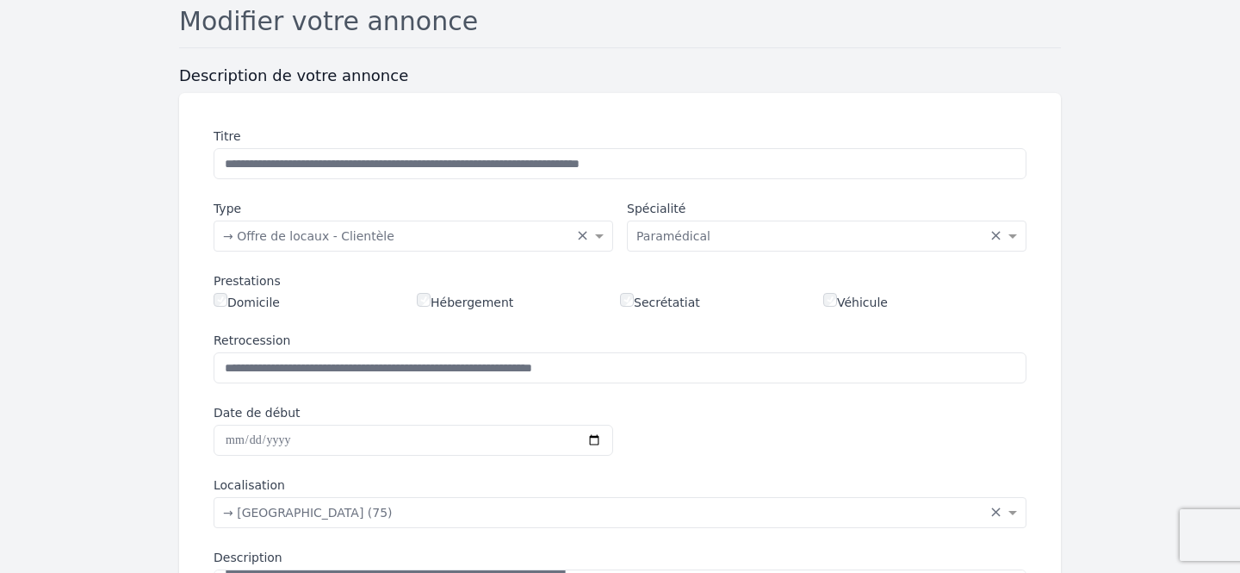
scroll to position [188, 0]
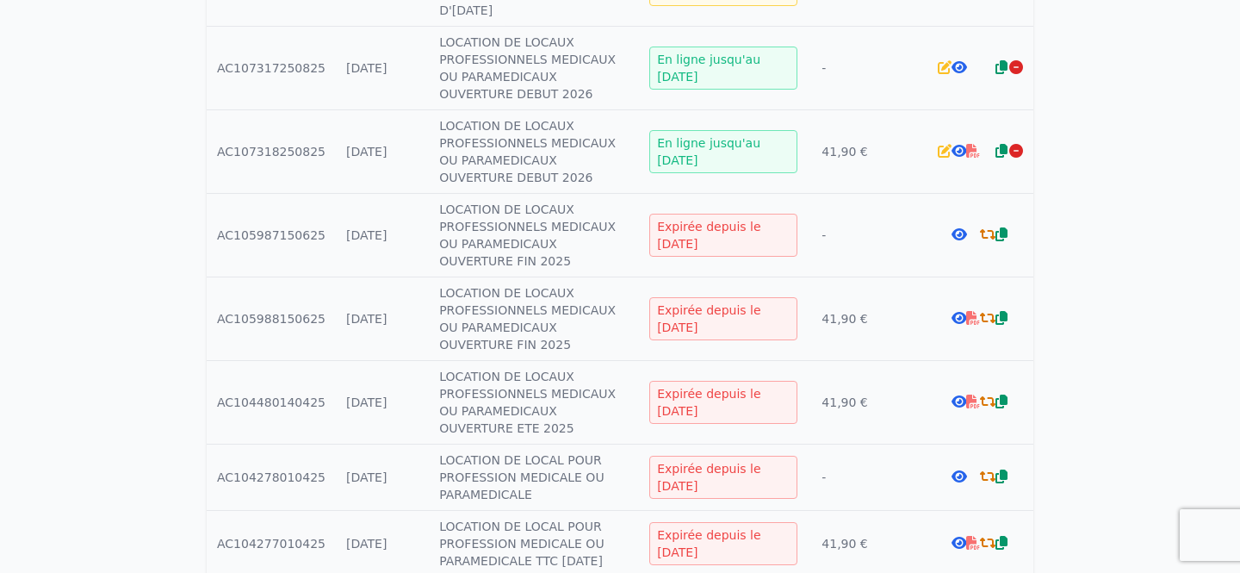
scroll to position [493, 0]
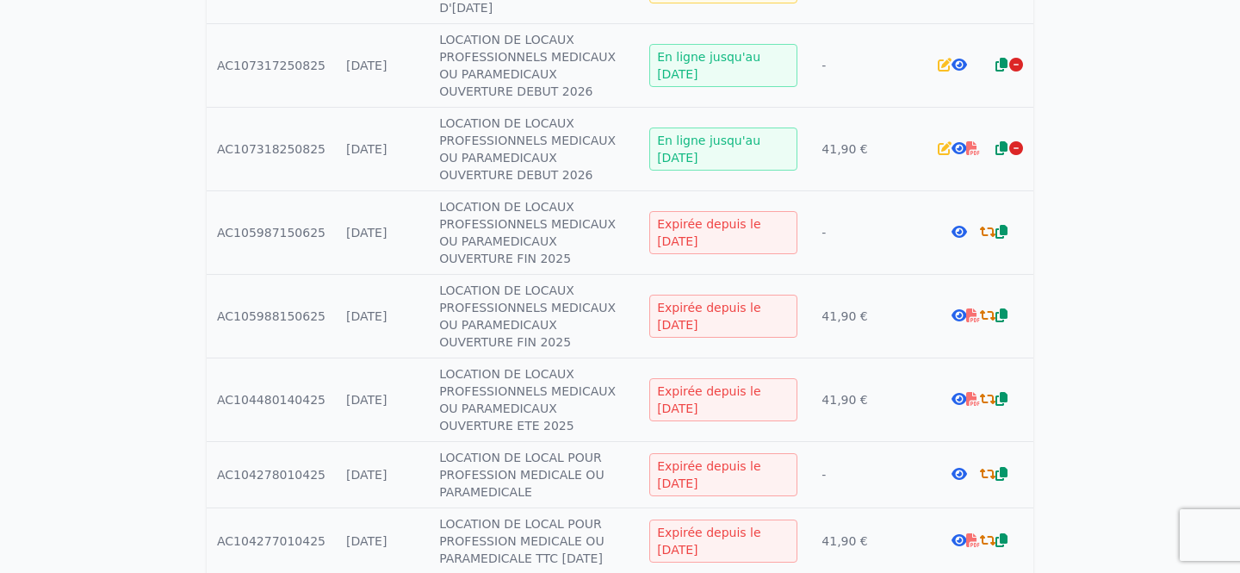
click at [985, 467] on icon at bounding box center [987, 474] width 15 height 14
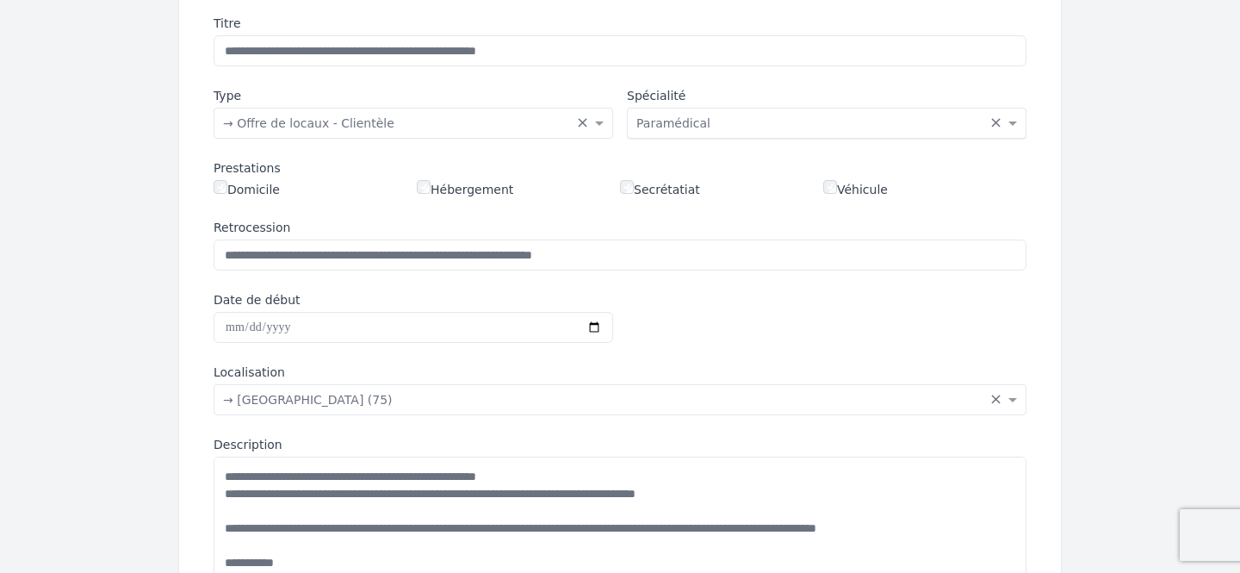
scroll to position [254, 0]
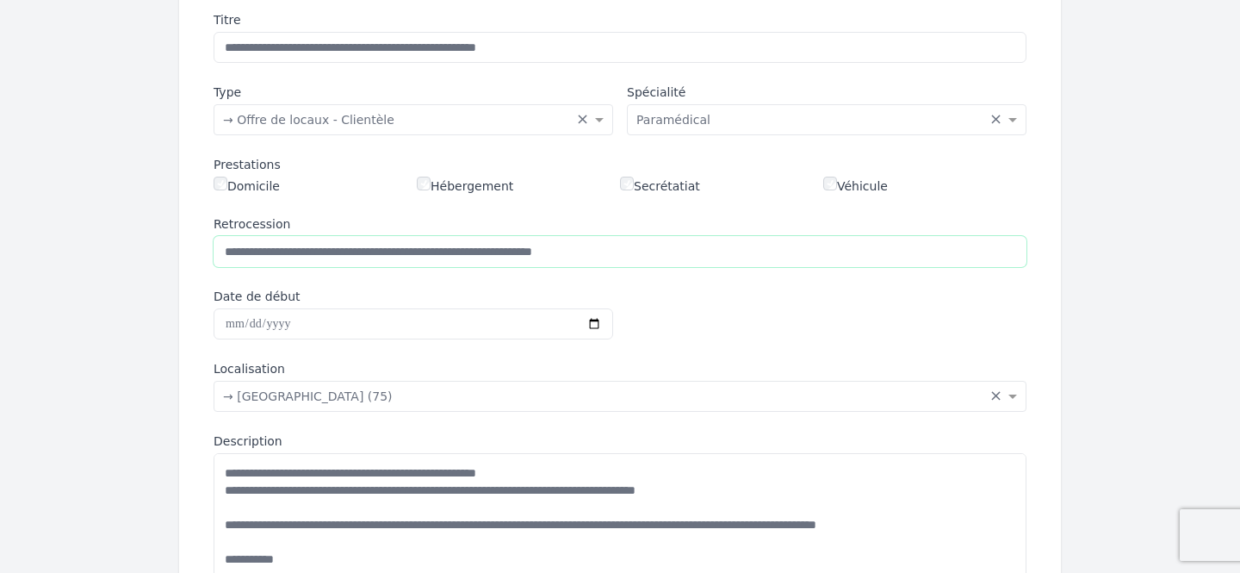
click at [676, 256] on input "**********" at bounding box center [620, 251] width 813 height 31
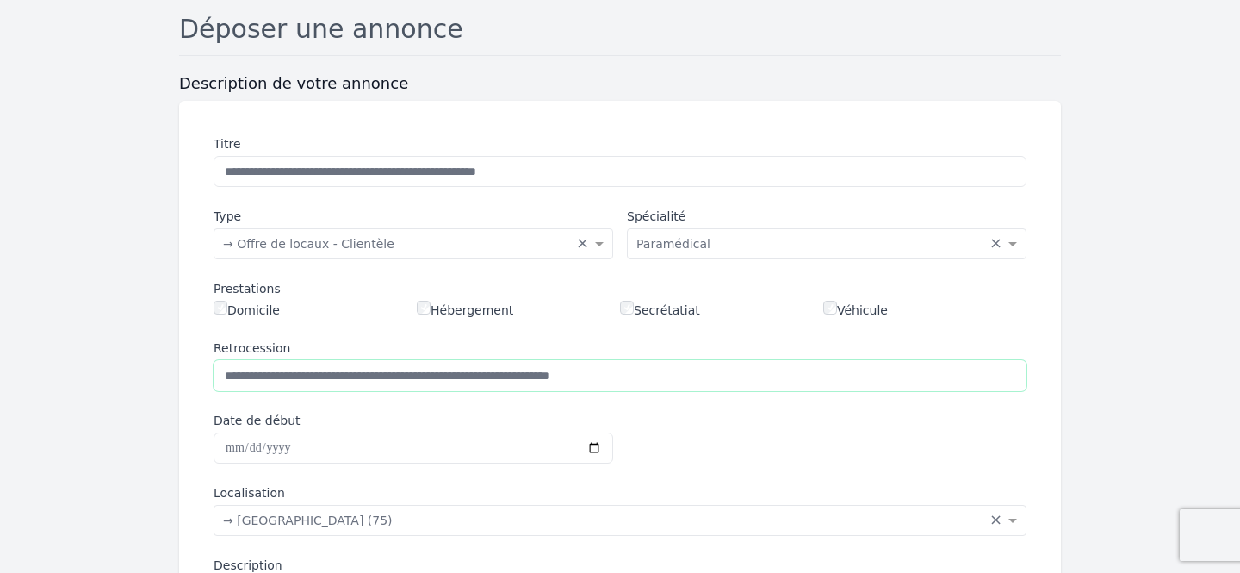
scroll to position [0, 0]
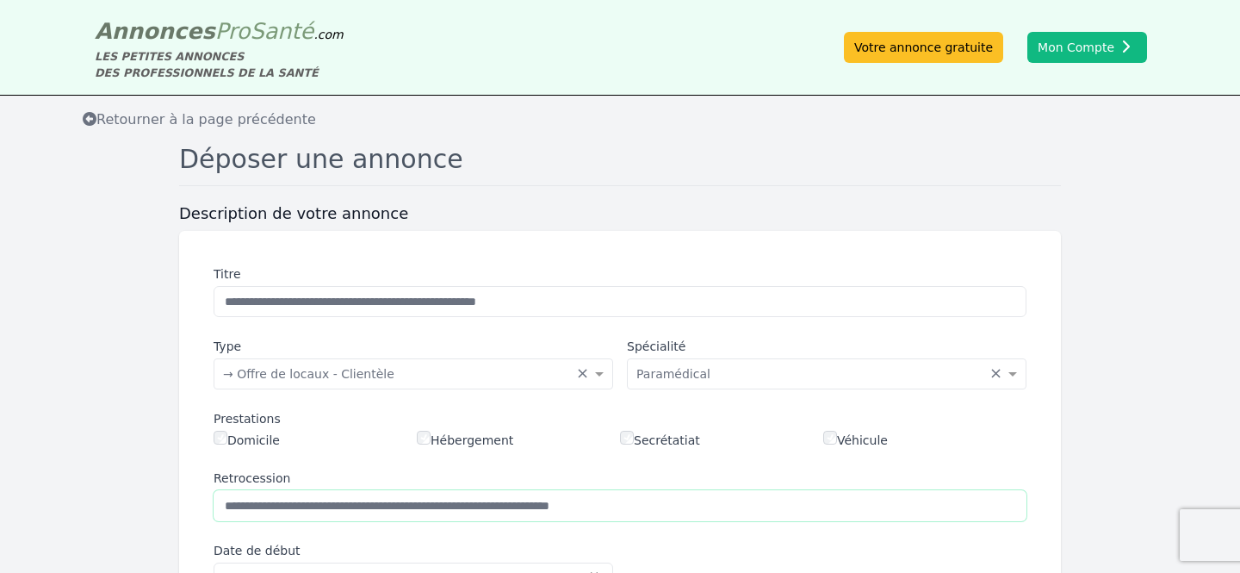
type input "**********"
click at [648, 301] on input "**********" at bounding box center [620, 301] width 813 height 31
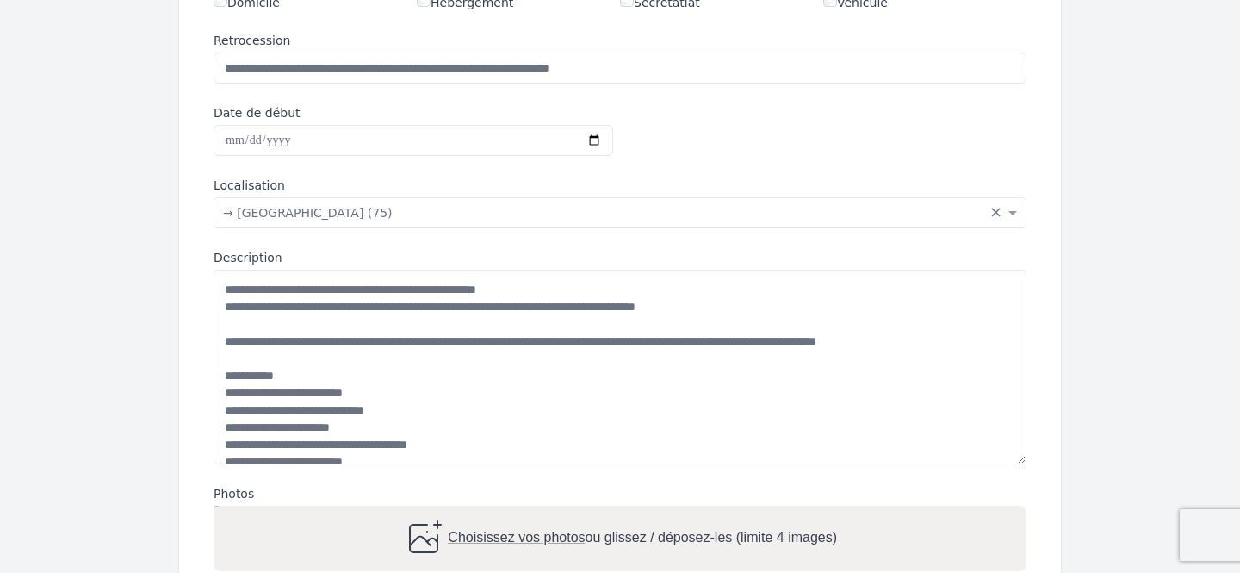
scroll to position [439, 0]
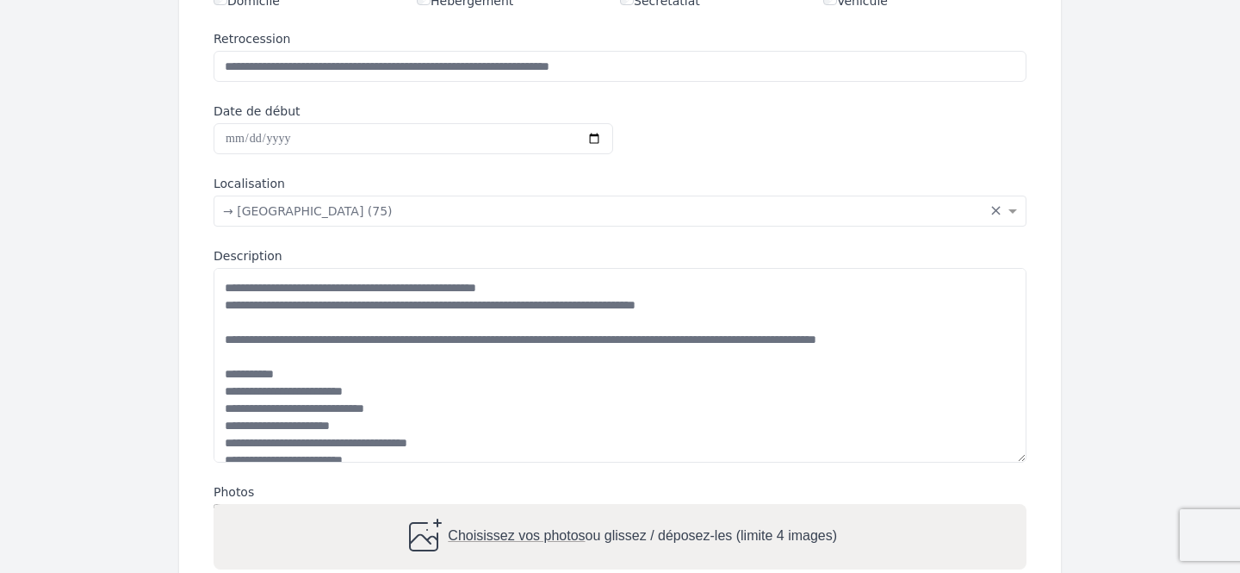
type input "**********"
click at [225, 138] on input "Date de début" at bounding box center [414, 138] width 400 height 31
type input "**********"
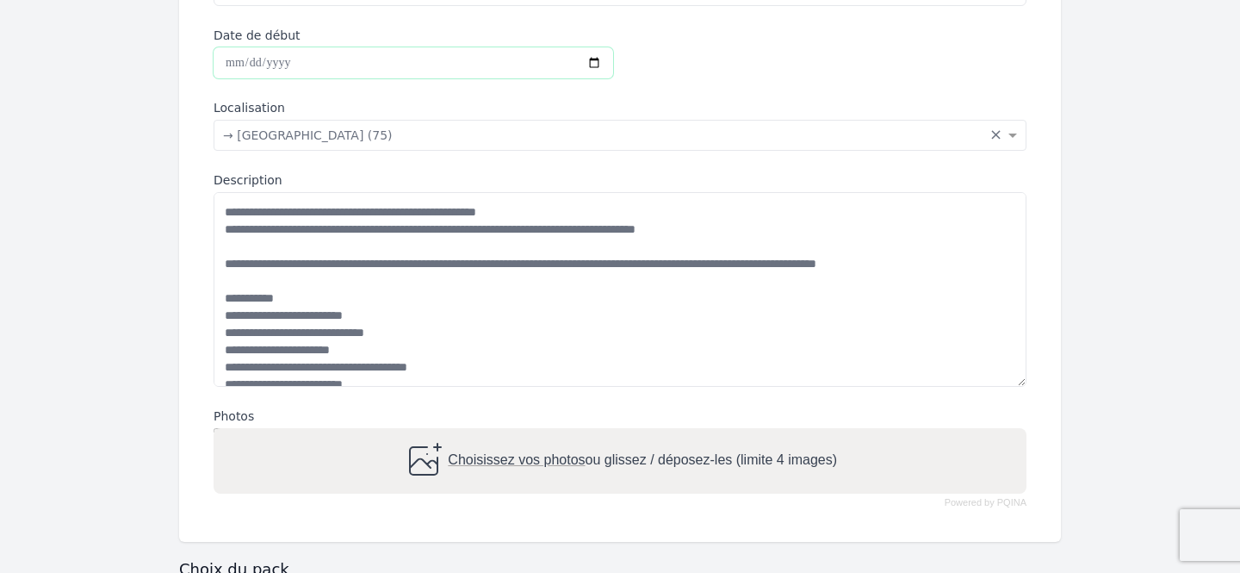
scroll to position [534, 0]
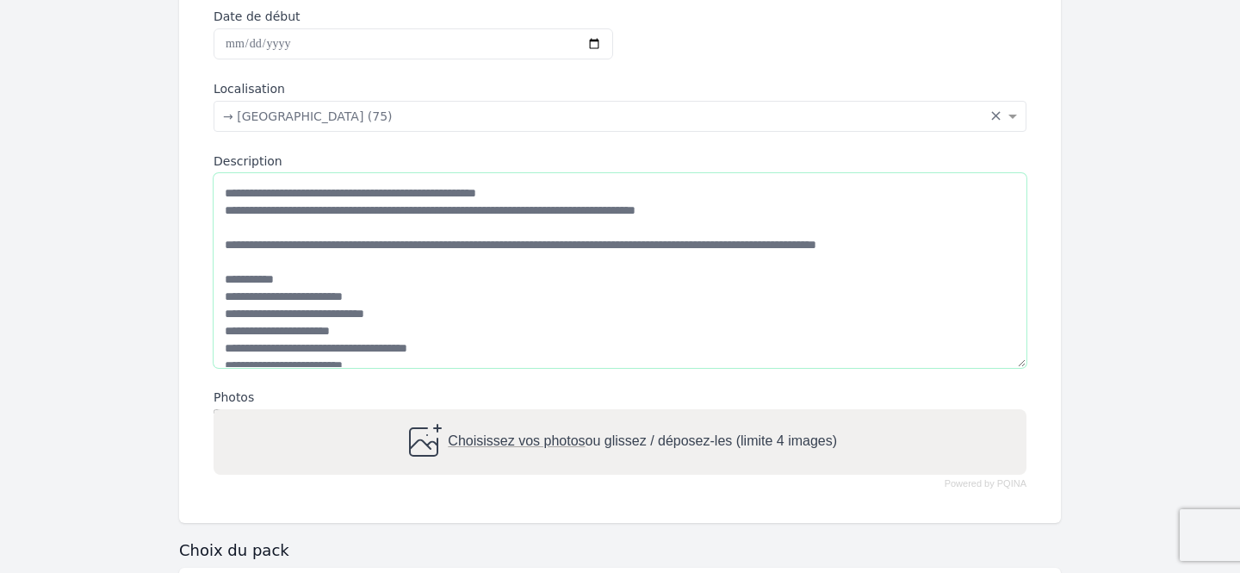
click at [708, 209] on textarea "Description" at bounding box center [620, 270] width 813 height 195
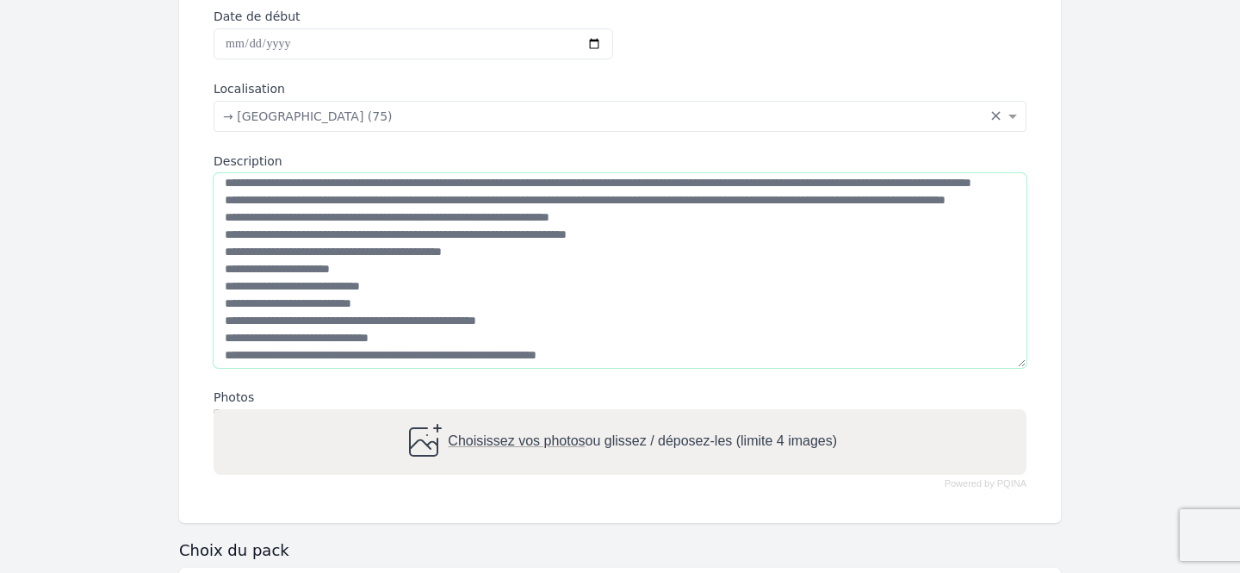
scroll to position [362, 0]
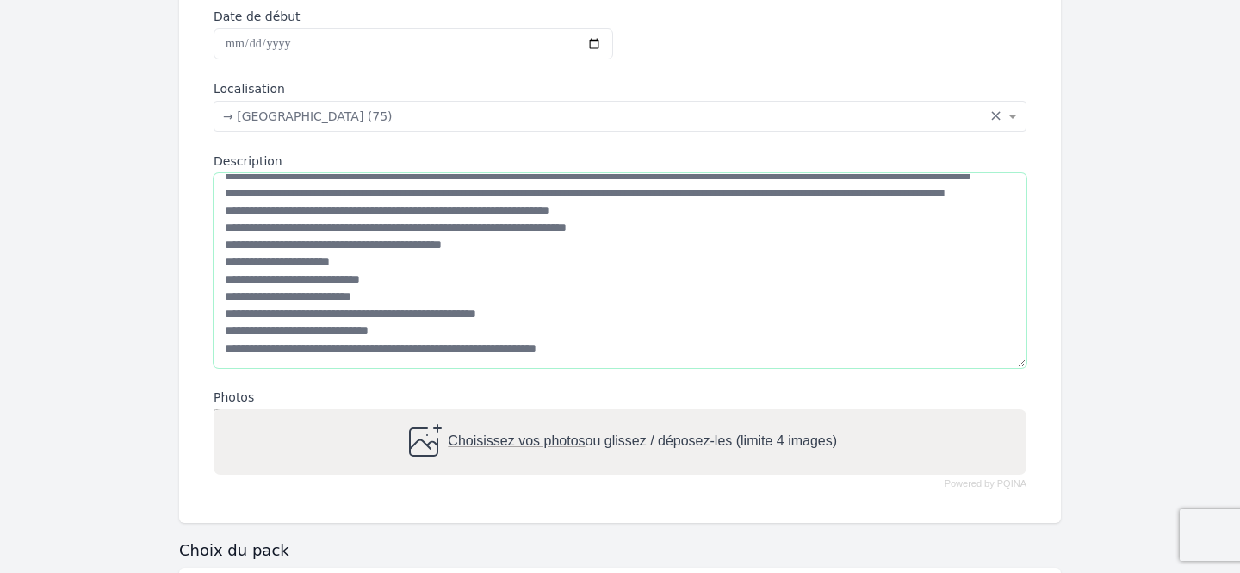
paste textarea "**********"
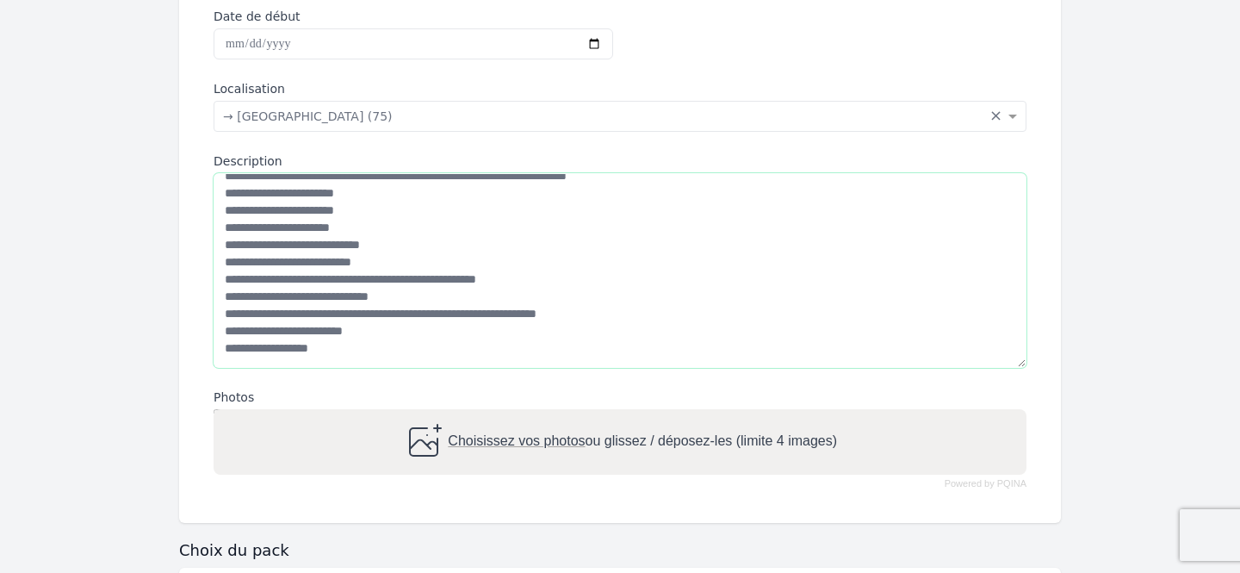
scroll to position [396, 0]
click at [273, 351] on textarea "Description" at bounding box center [620, 270] width 813 height 195
type textarea "**********"
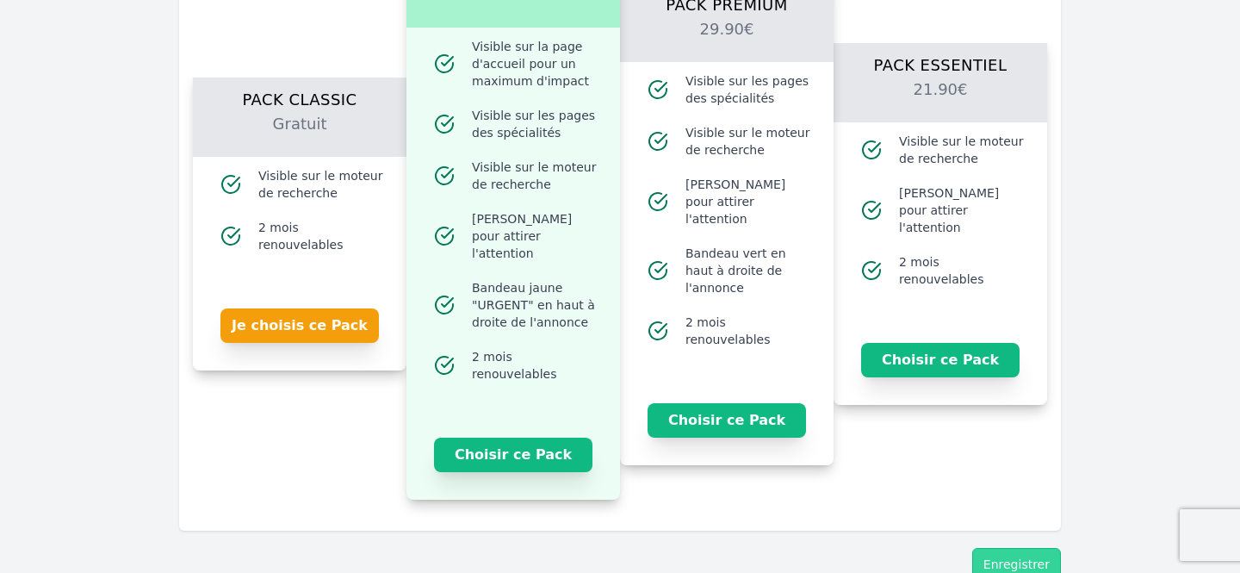
scroll to position [1247, 0]
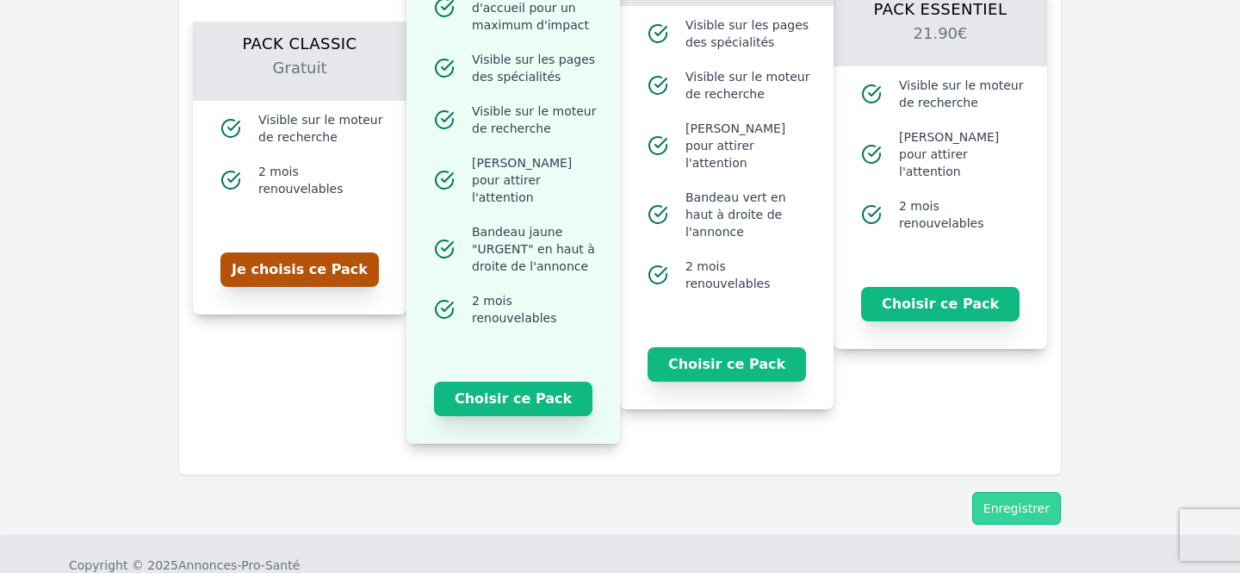
click at [344, 267] on button "Je choisis ce Pack" at bounding box center [299, 269] width 158 height 34
click at [319, 262] on button "Je choisis ce Pack" at bounding box center [299, 269] width 158 height 34
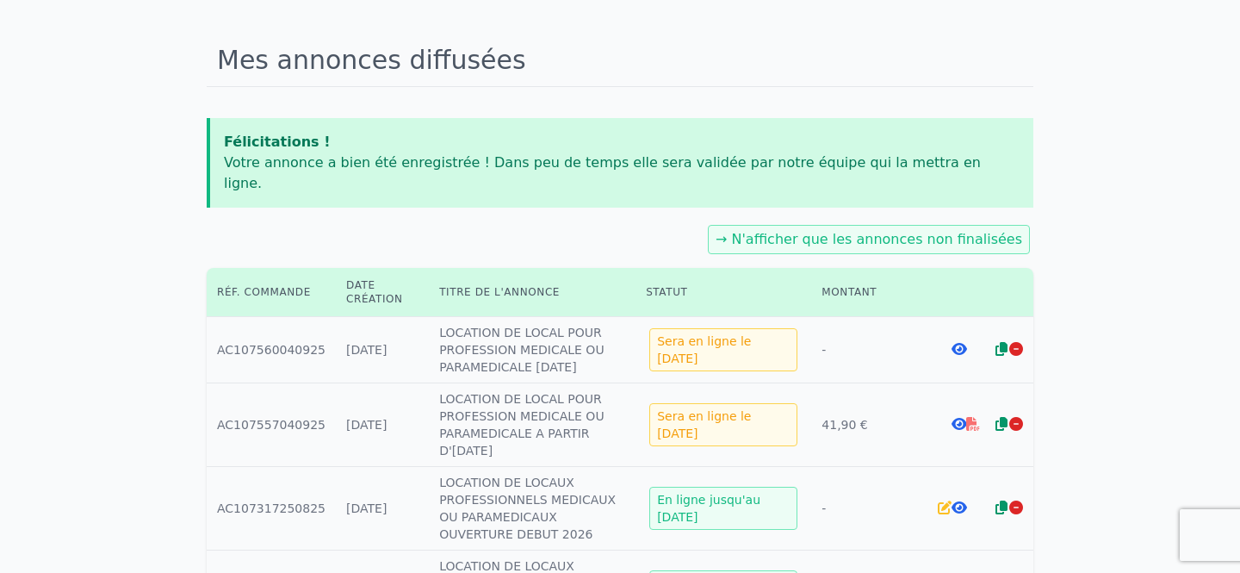
scroll to position [137, 0]
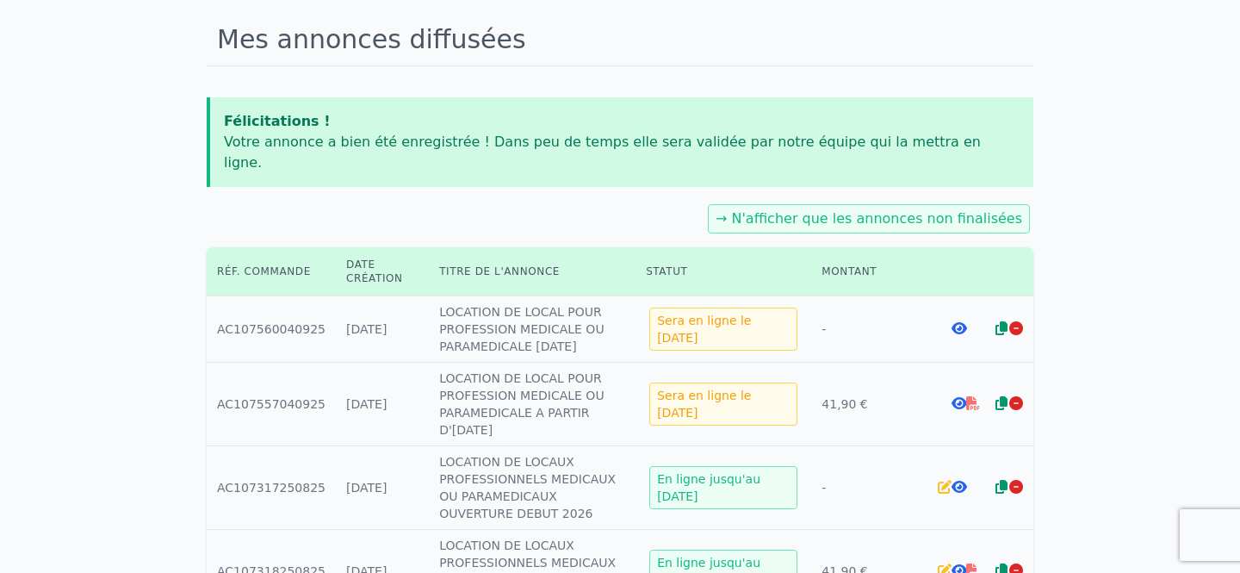
click at [973, 396] on icon at bounding box center [973, 403] width 14 height 14
click at [956, 321] on icon at bounding box center [958, 328] width 15 height 14
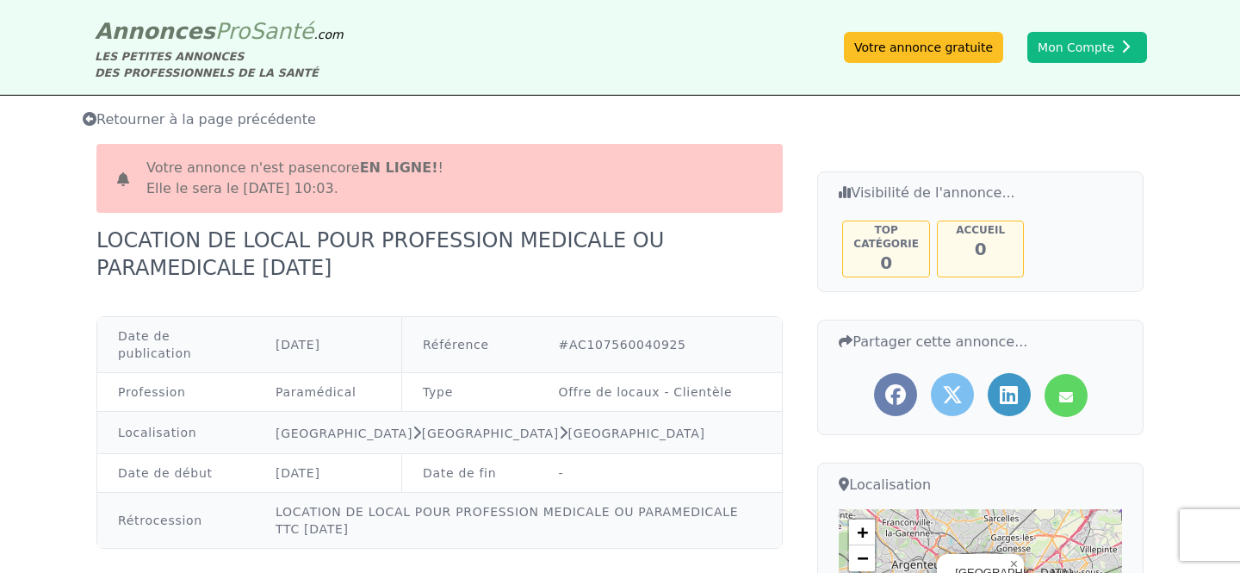
drag, startPoint x: 275, startPoint y: 270, endPoint x: 91, endPoint y: 242, distance: 185.6
copy div "LOCATION DE LOCAL POUR PROFESSION MEDICALE OU PARAMEDICALE OCTOBRE 2025"
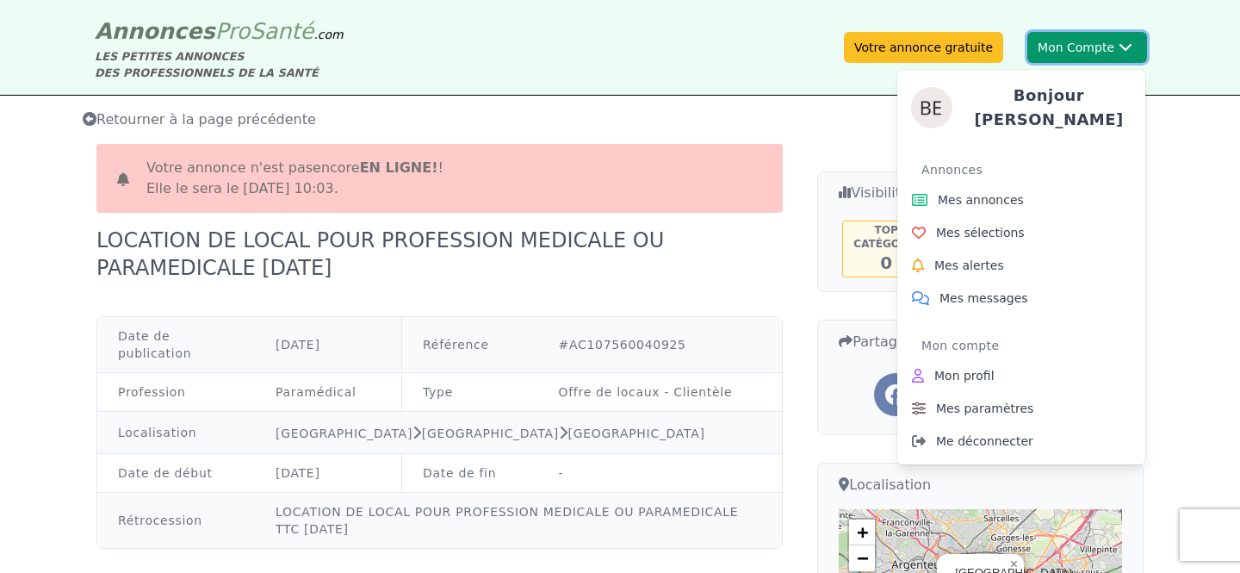
click at [1069, 52] on button "Mon Compte Bonjour Benoit Annonces Mes annonces Mes sélections Mes alertes Mes …" at bounding box center [1087, 47] width 120 height 31
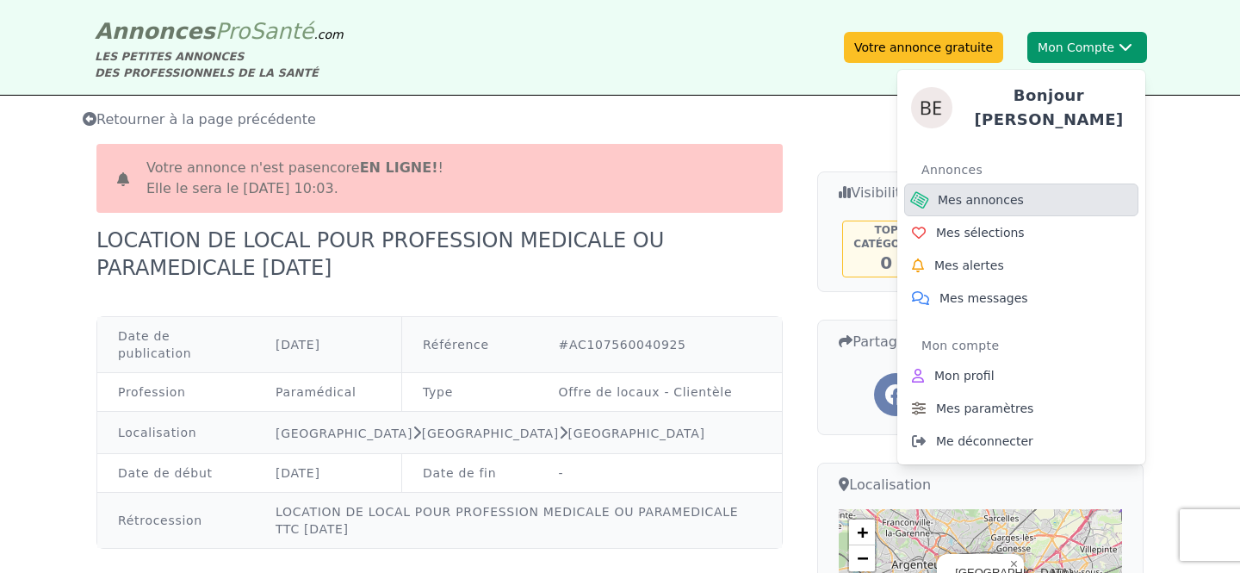
click at [990, 183] on link "Mes annonces" at bounding box center [1021, 199] width 234 height 33
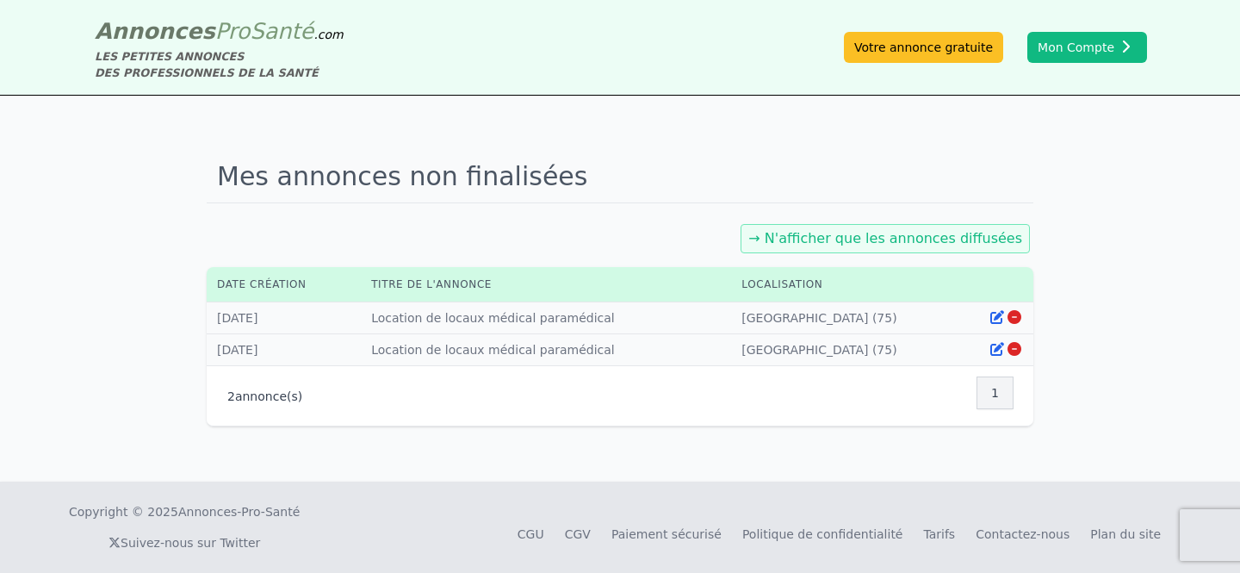
click at [861, 239] on link "→ N'afficher que les annonces diffusées" at bounding box center [885, 238] width 274 height 16
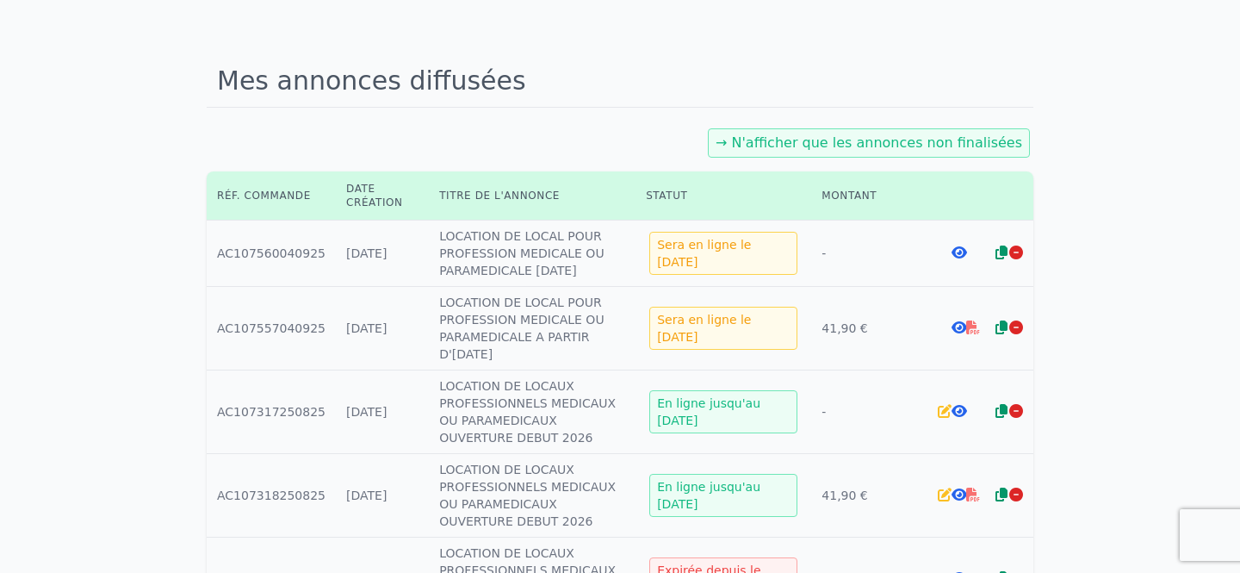
scroll to position [97, 0]
click at [971, 494] on icon at bounding box center [973, 493] width 14 height 14
